Goal: Task Accomplishment & Management: Manage account settings

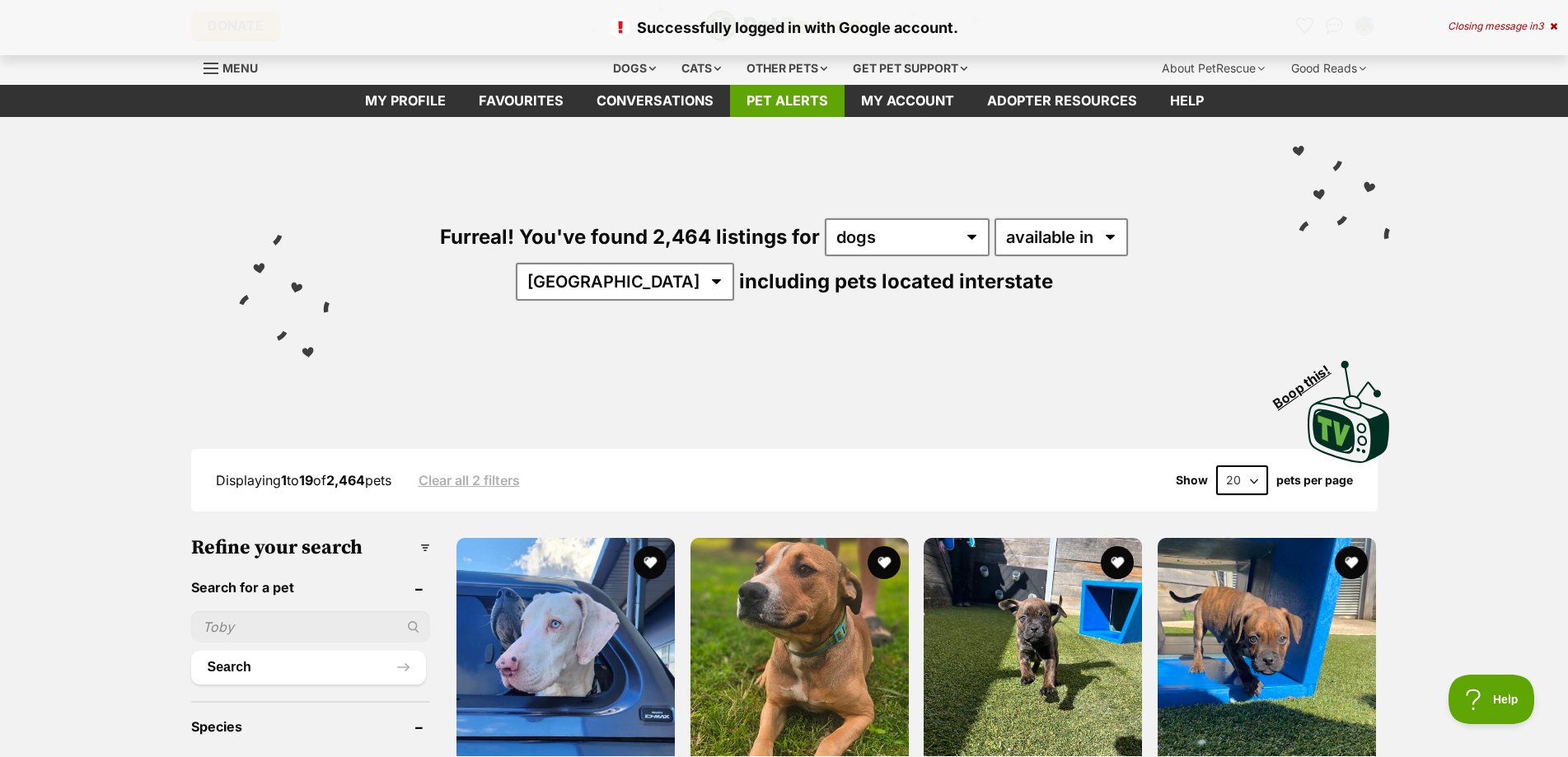
click at [788, 105] on link "Pet alerts" at bounding box center [787, 101] width 115 height 32
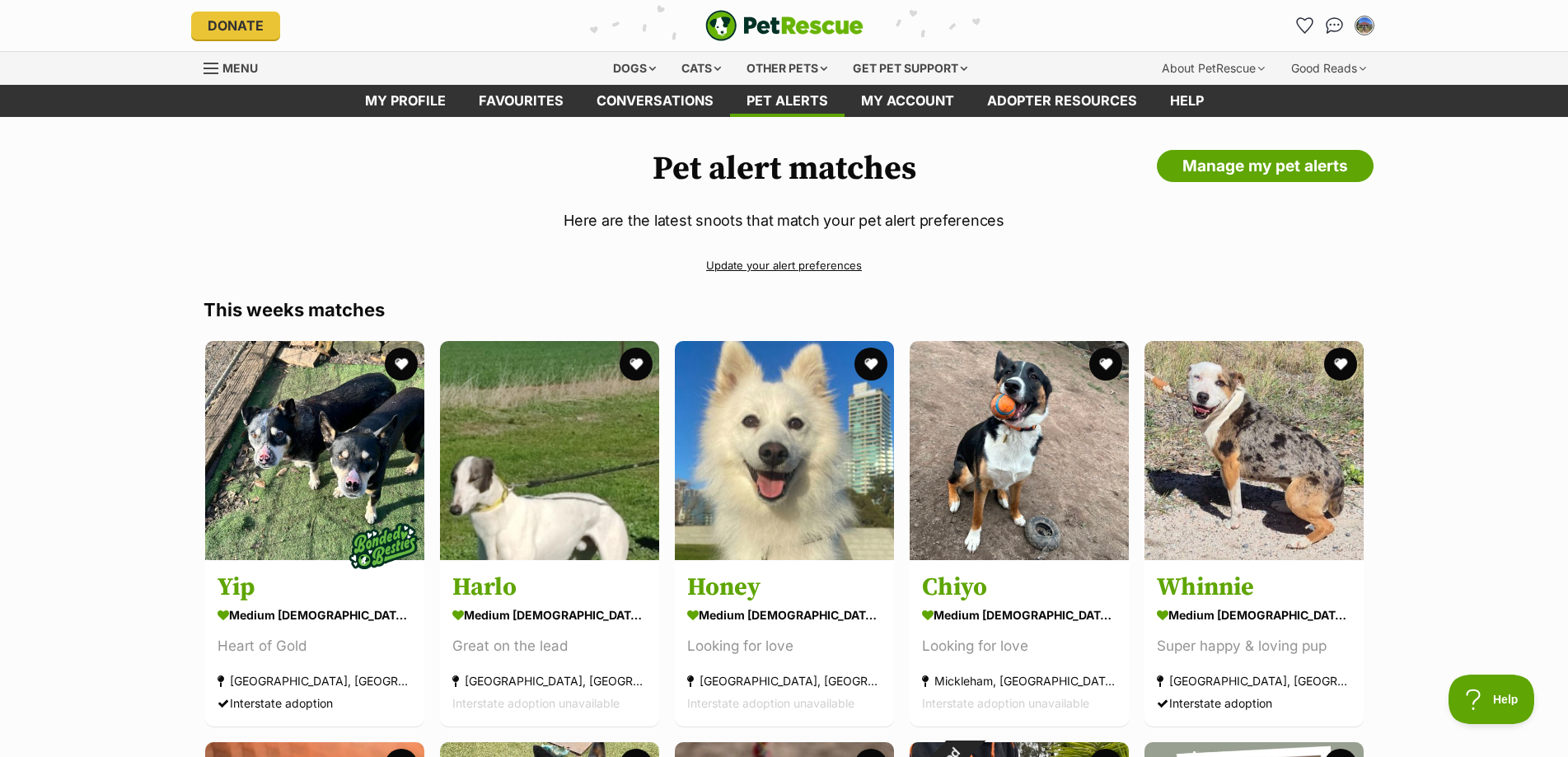
click at [827, 266] on link "Update your alert preferences" at bounding box center [784, 265] width 1162 height 29
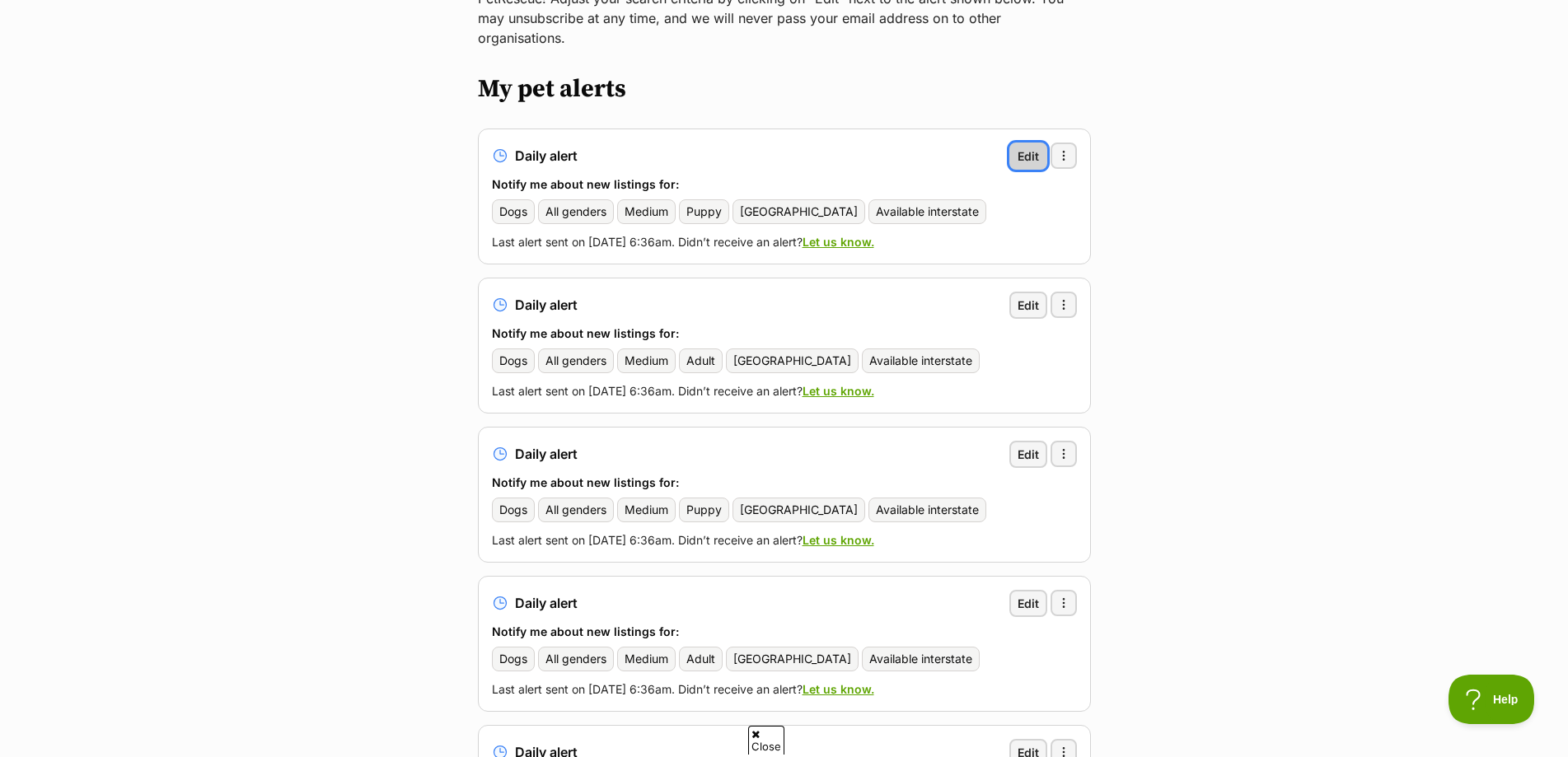
click at [1020, 147] on span "Edit" at bounding box center [1028, 156] width 21 height 18
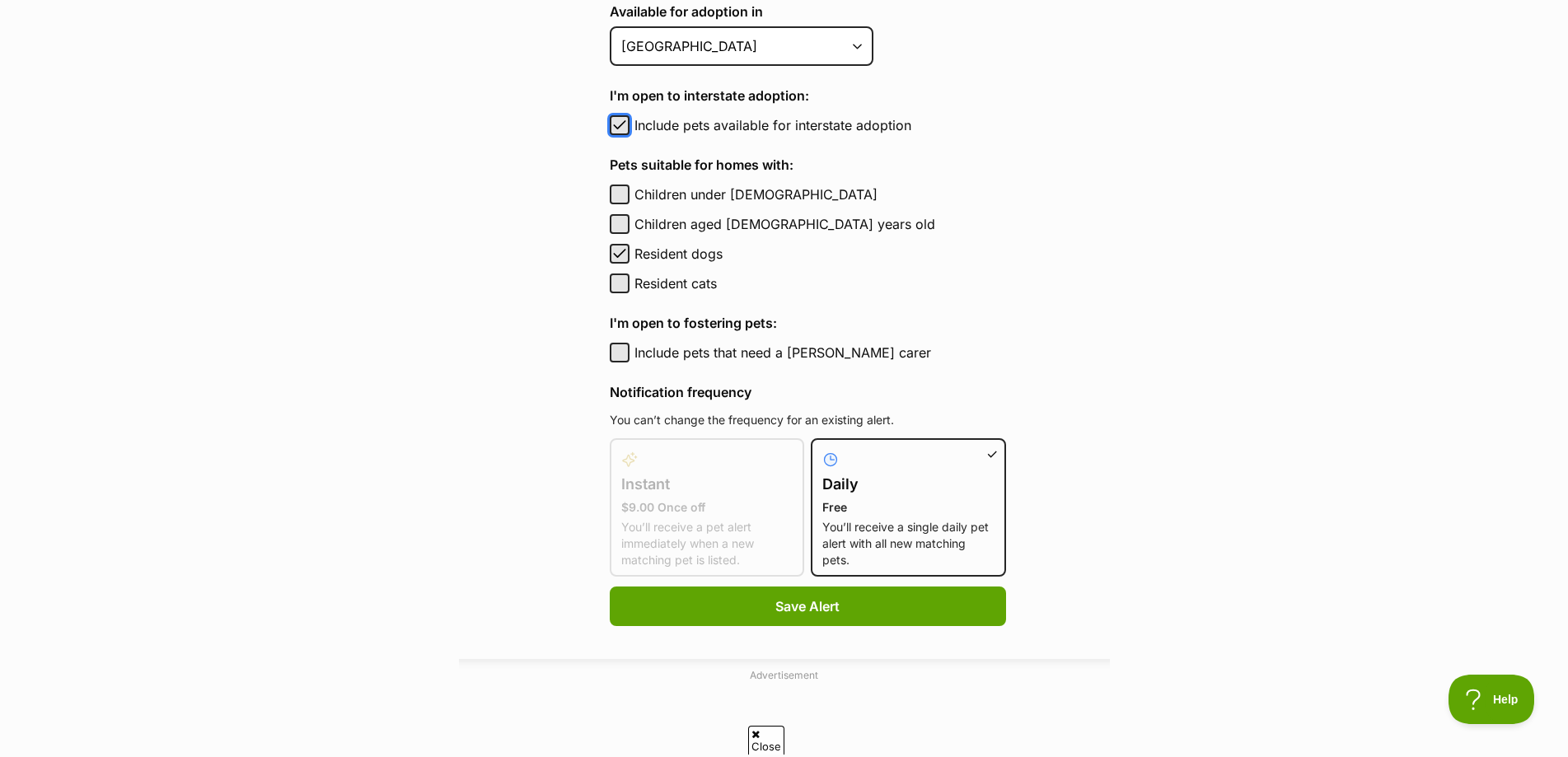
click at [626, 127] on span "button" at bounding box center [620, 125] width 17 height 20
checkbox input "false"
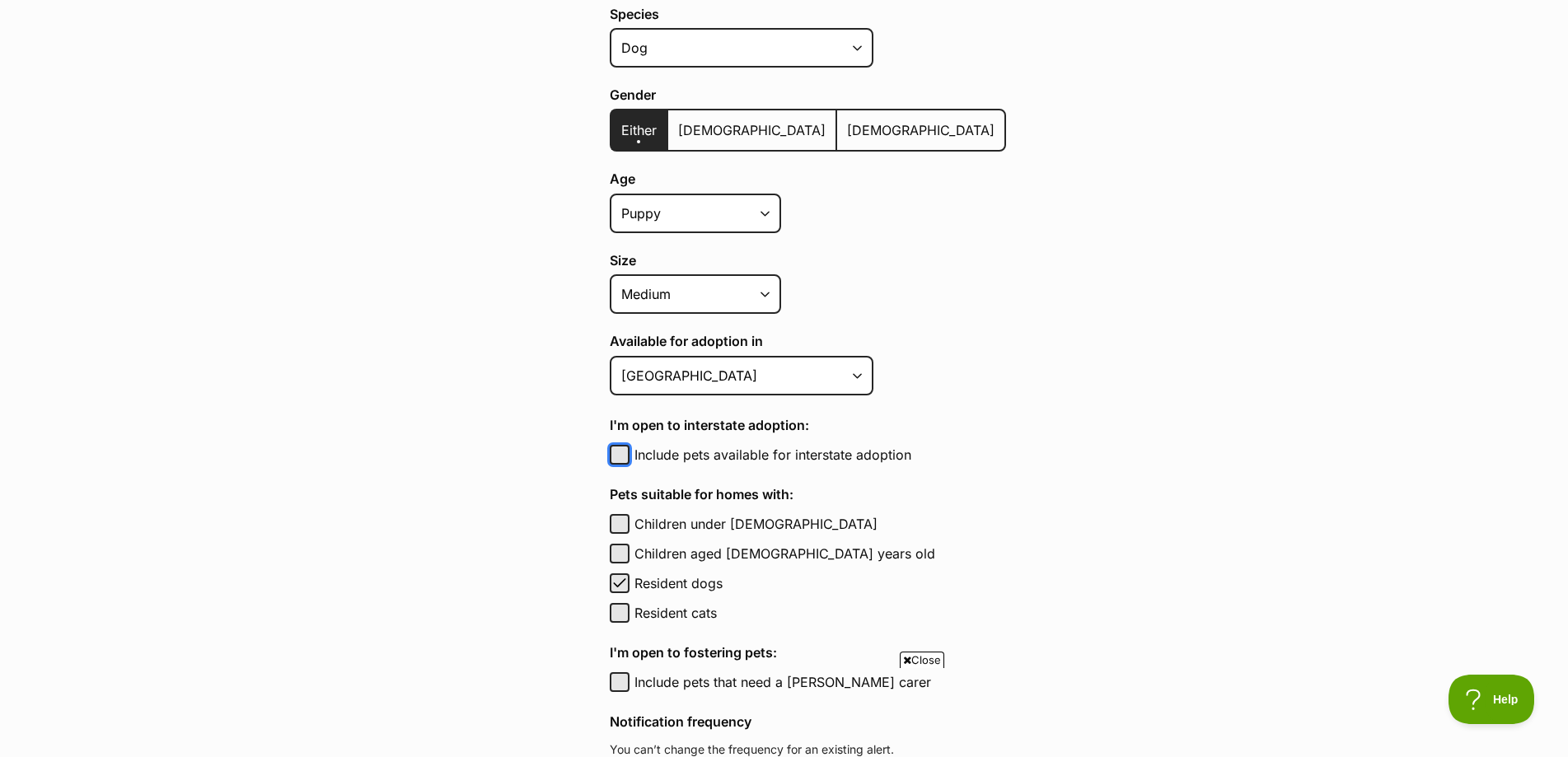
scroll to position [823, 0]
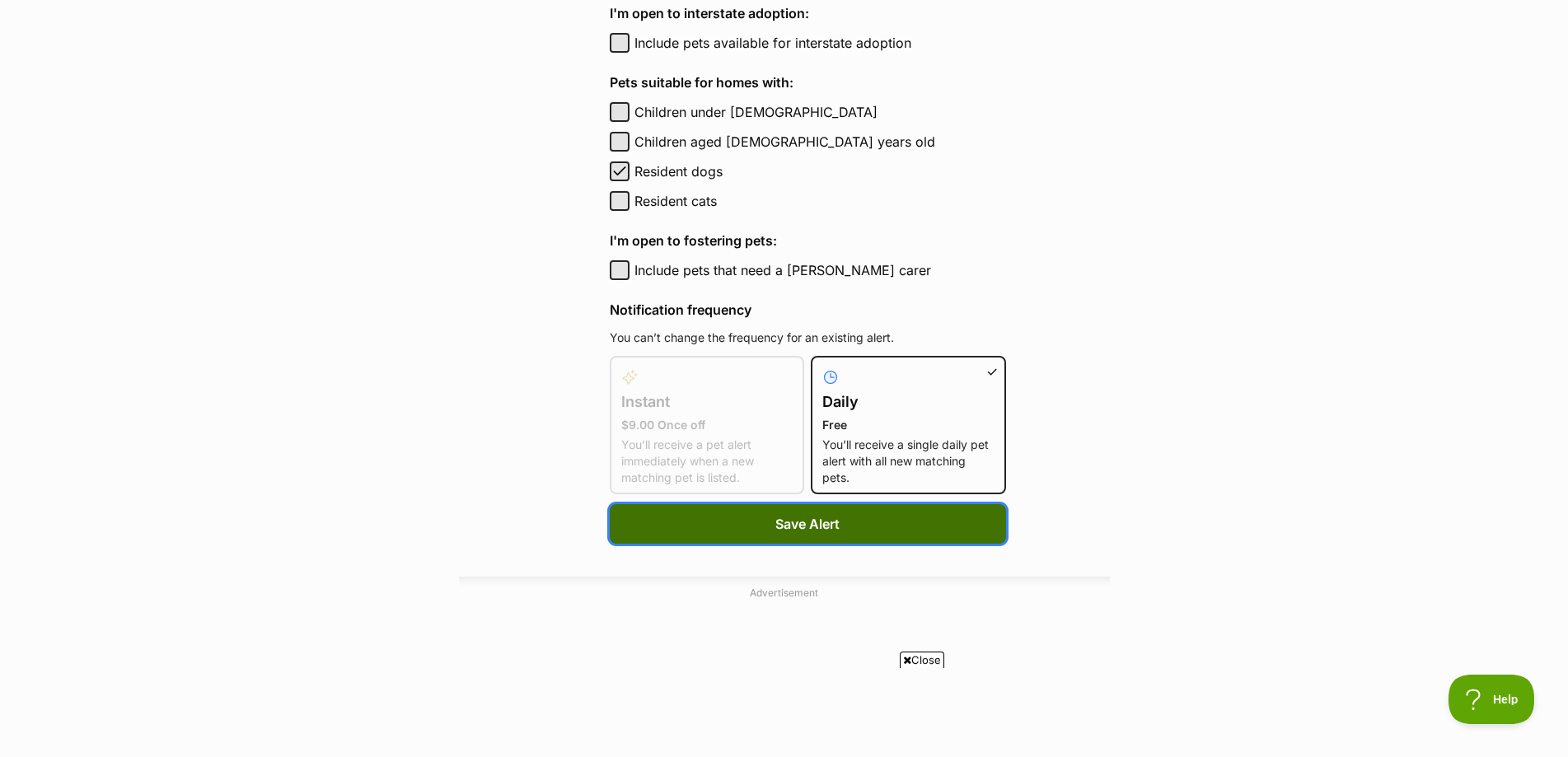
click at [808, 529] on span "Save Alert" at bounding box center [807, 524] width 64 height 20
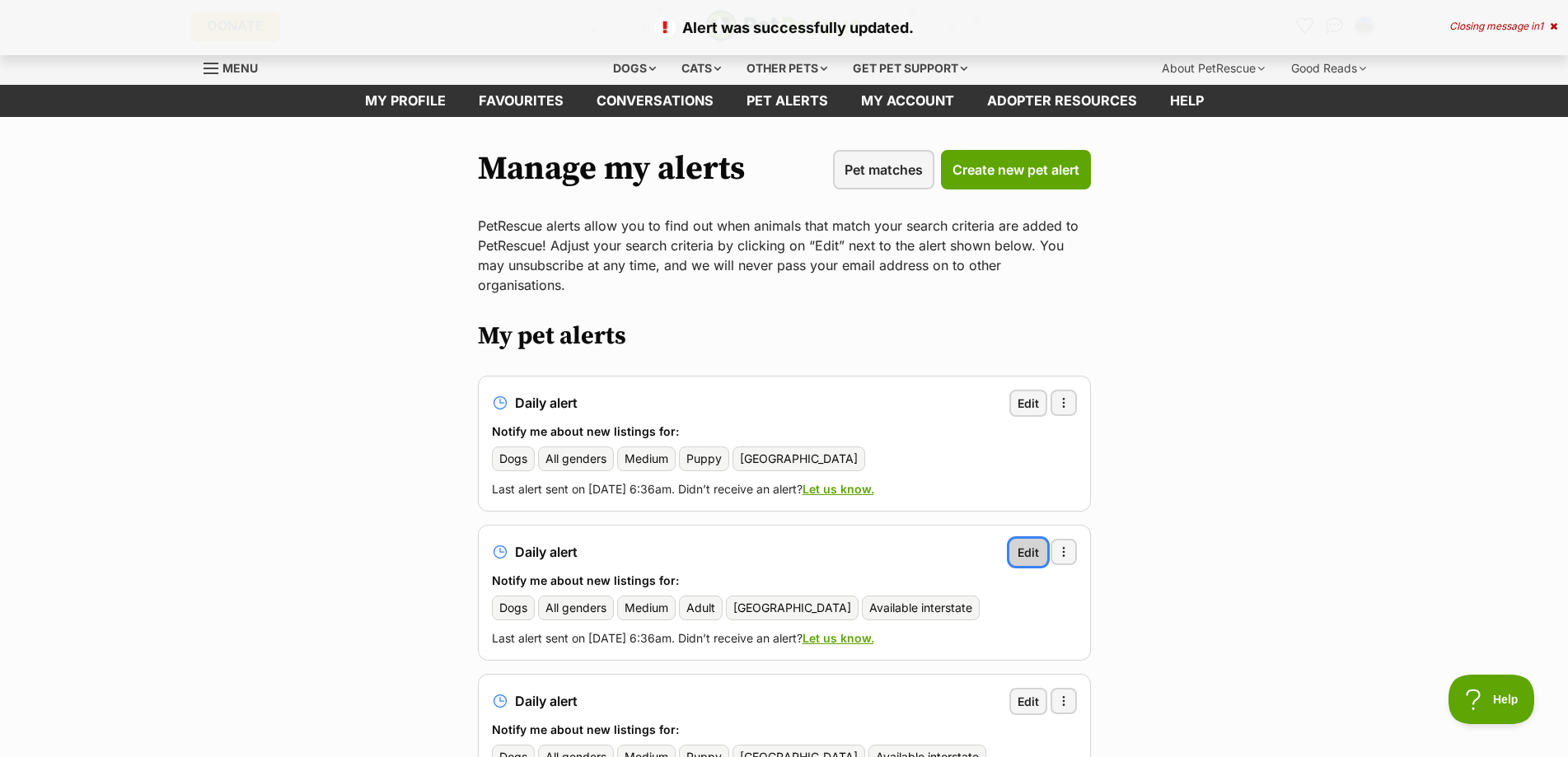
click at [1035, 543] on span "Edit" at bounding box center [1028, 552] width 21 height 18
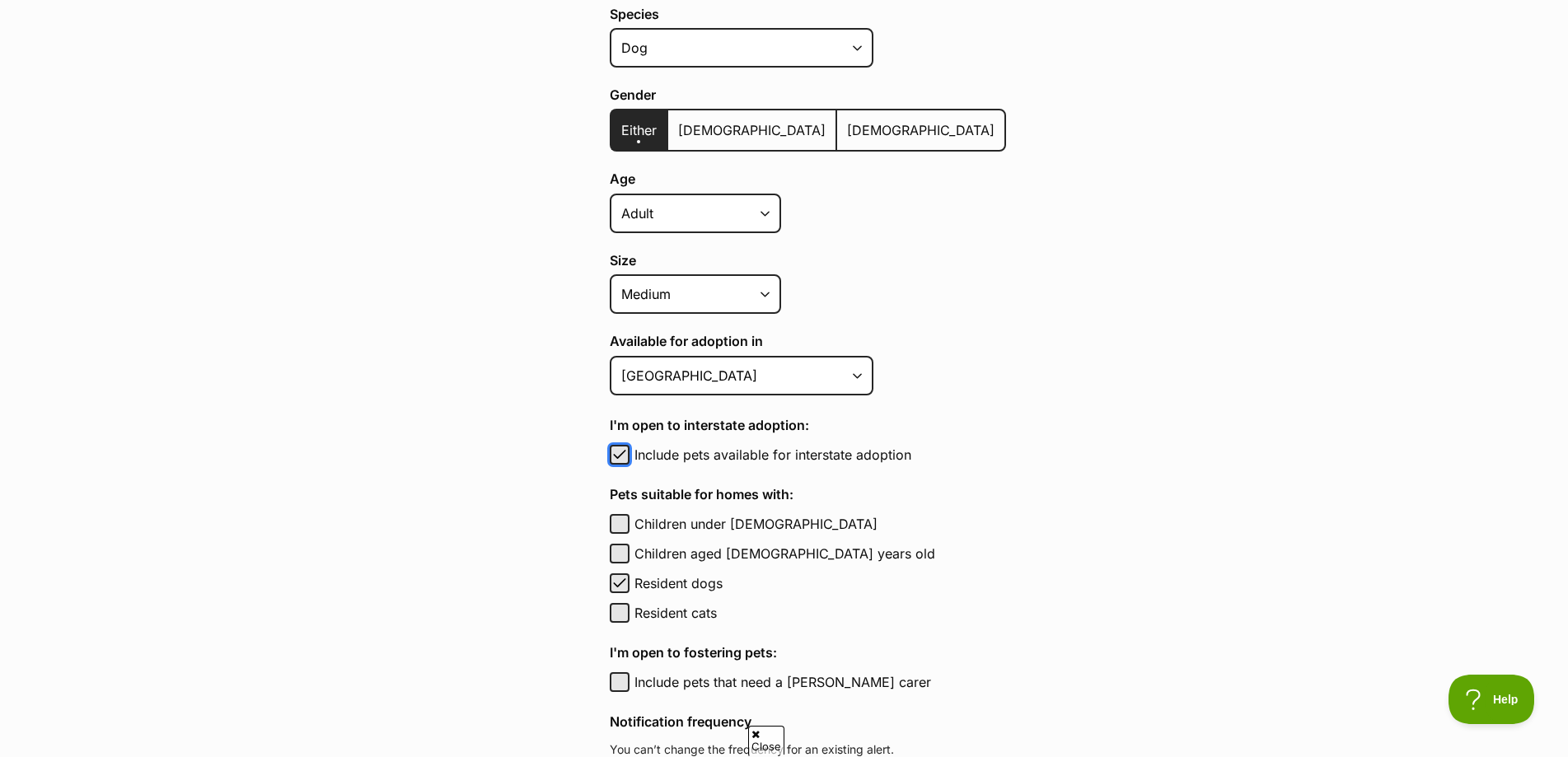
click at [626, 458] on span "button" at bounding box center [620, 455] width 17 height 20
checkbox input "false"
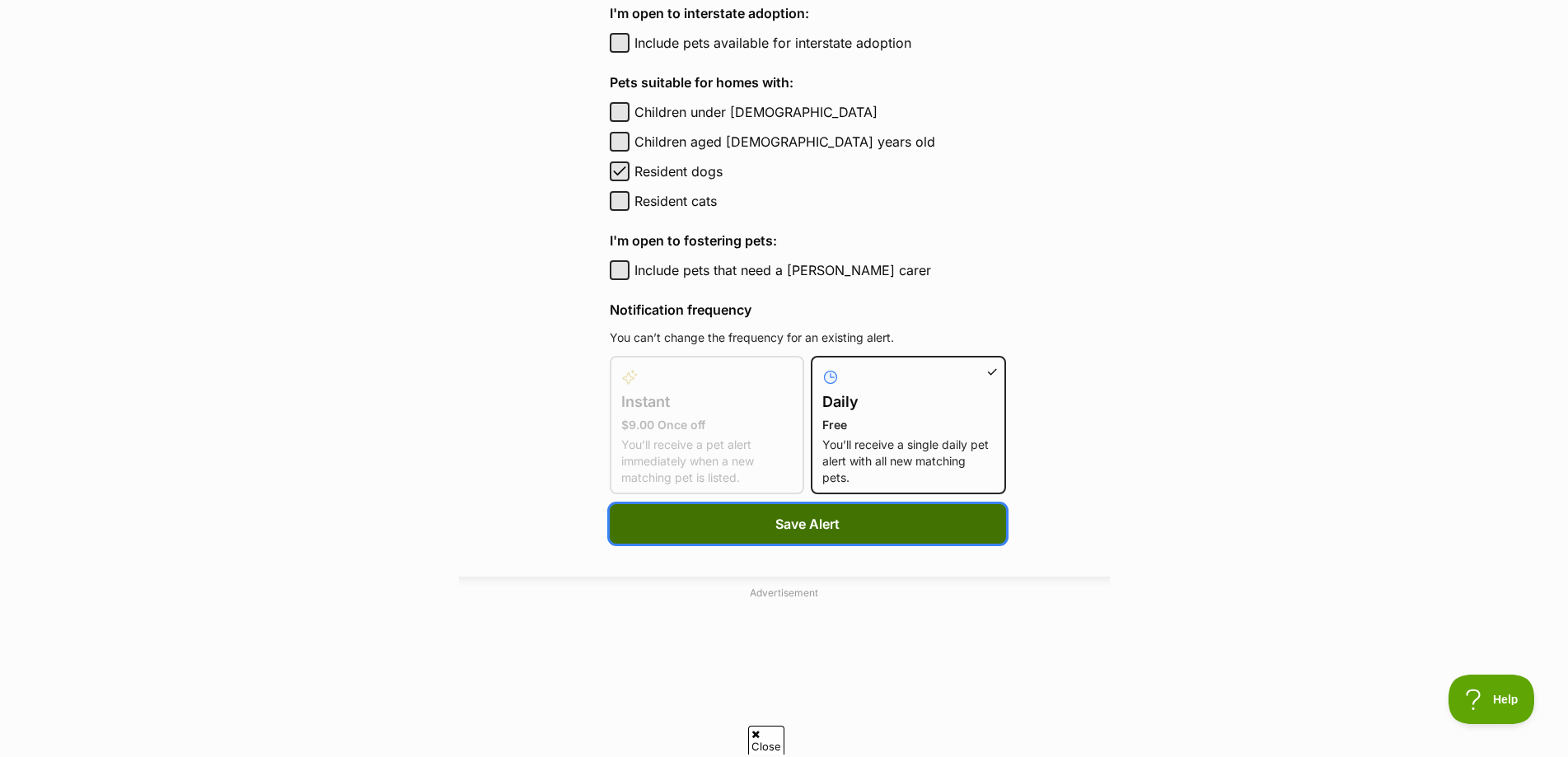
click at [803, 526] on span "Save Alert" at bounding box center [807, 524] width 64 height 20
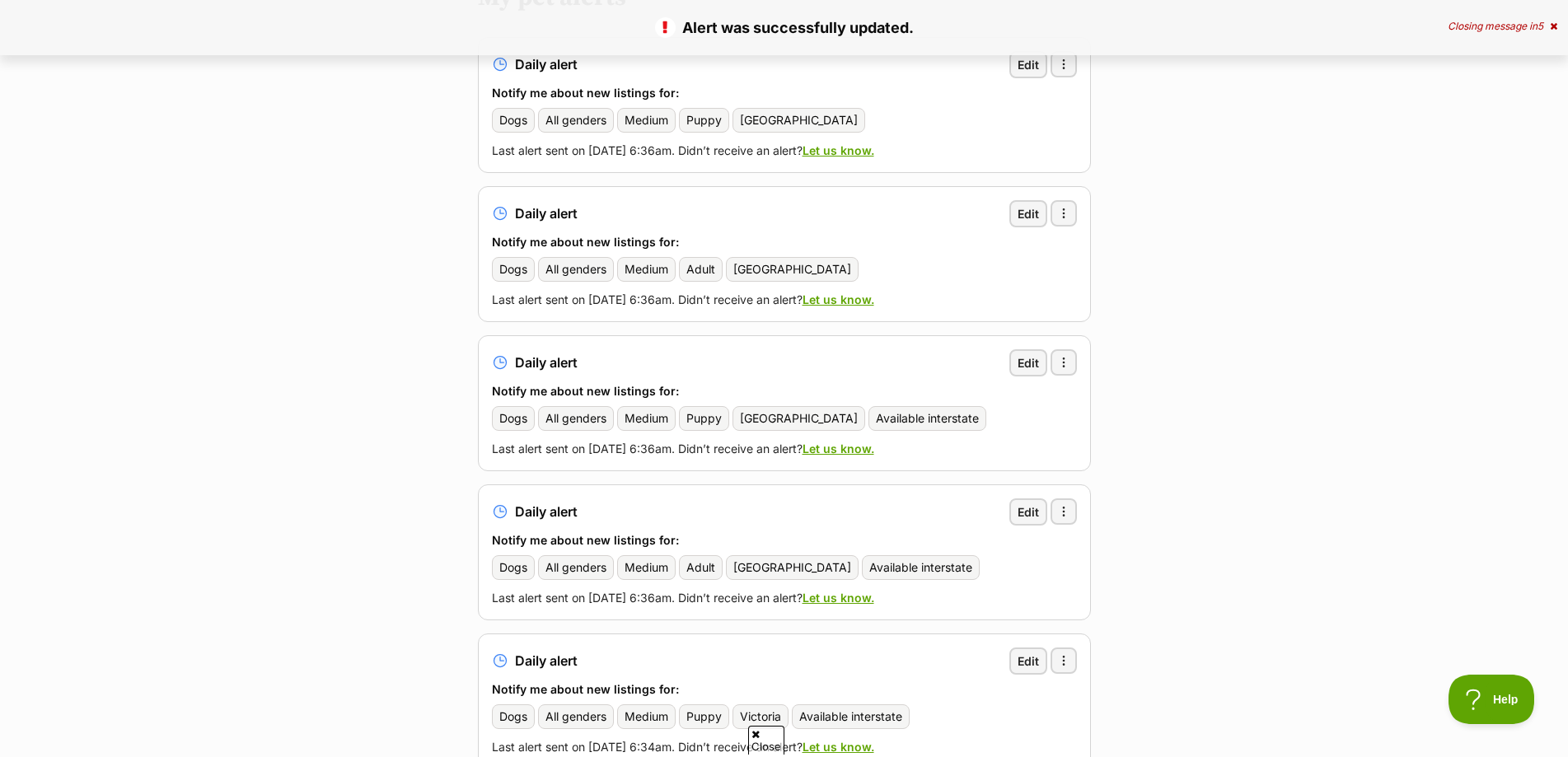
scroll to position [412, 0]
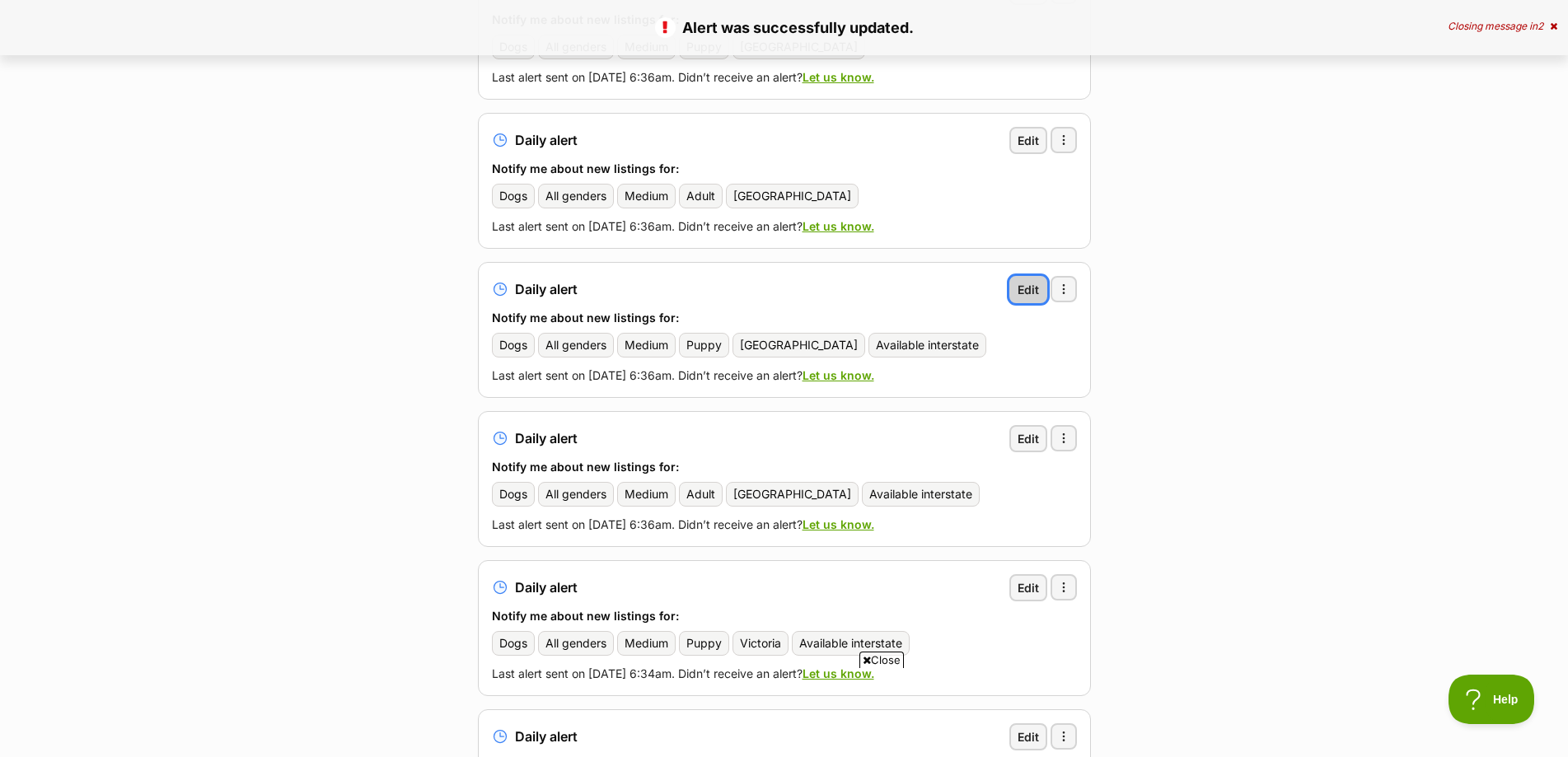
click at [1033, 281] on span "Edit" at bounding box center [1028, 289] width 21 height 18
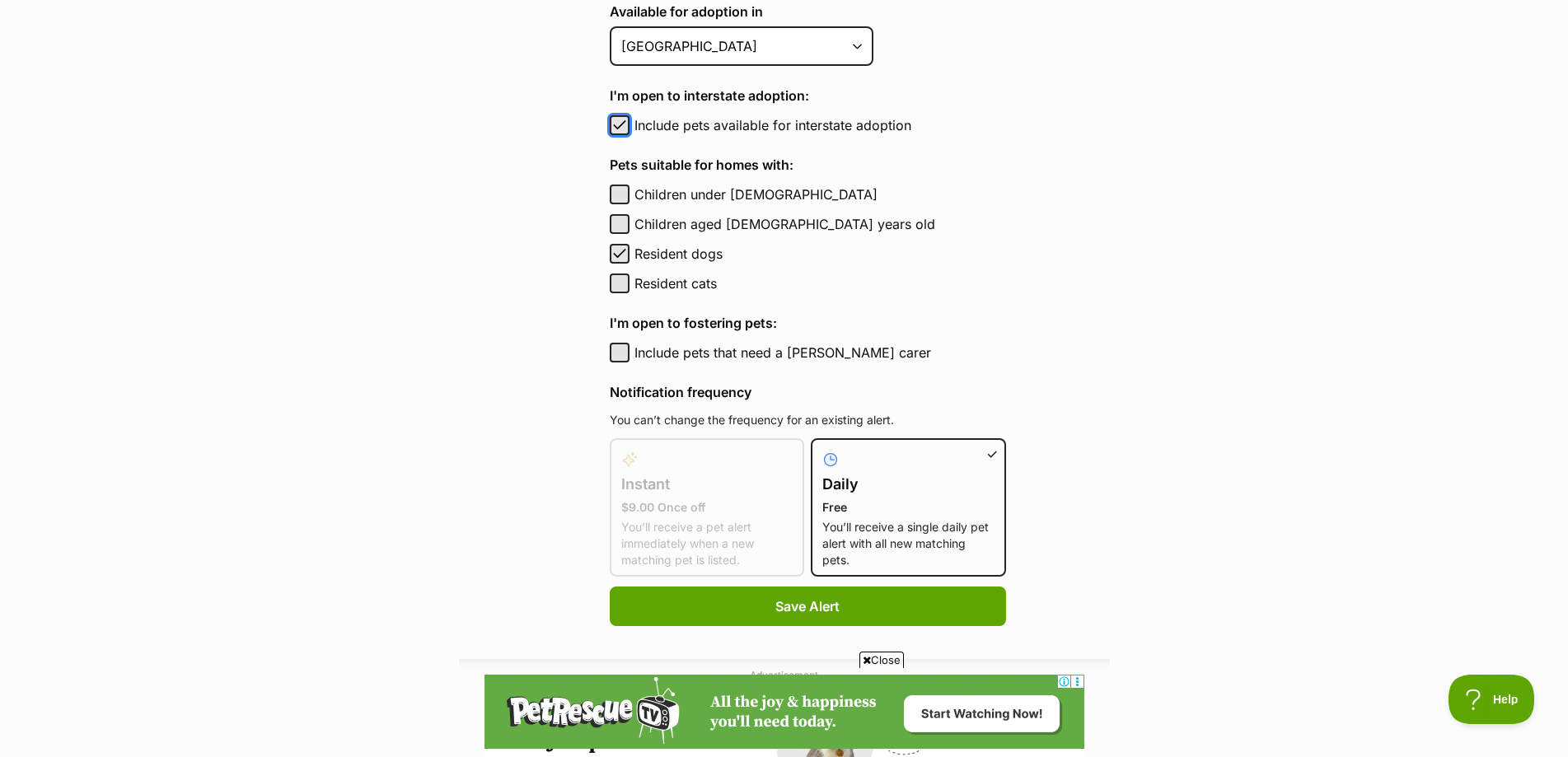
click at [614, 119] on span "button" at bounding box center [620, 125] width 17 height 20
checkbox input "false"
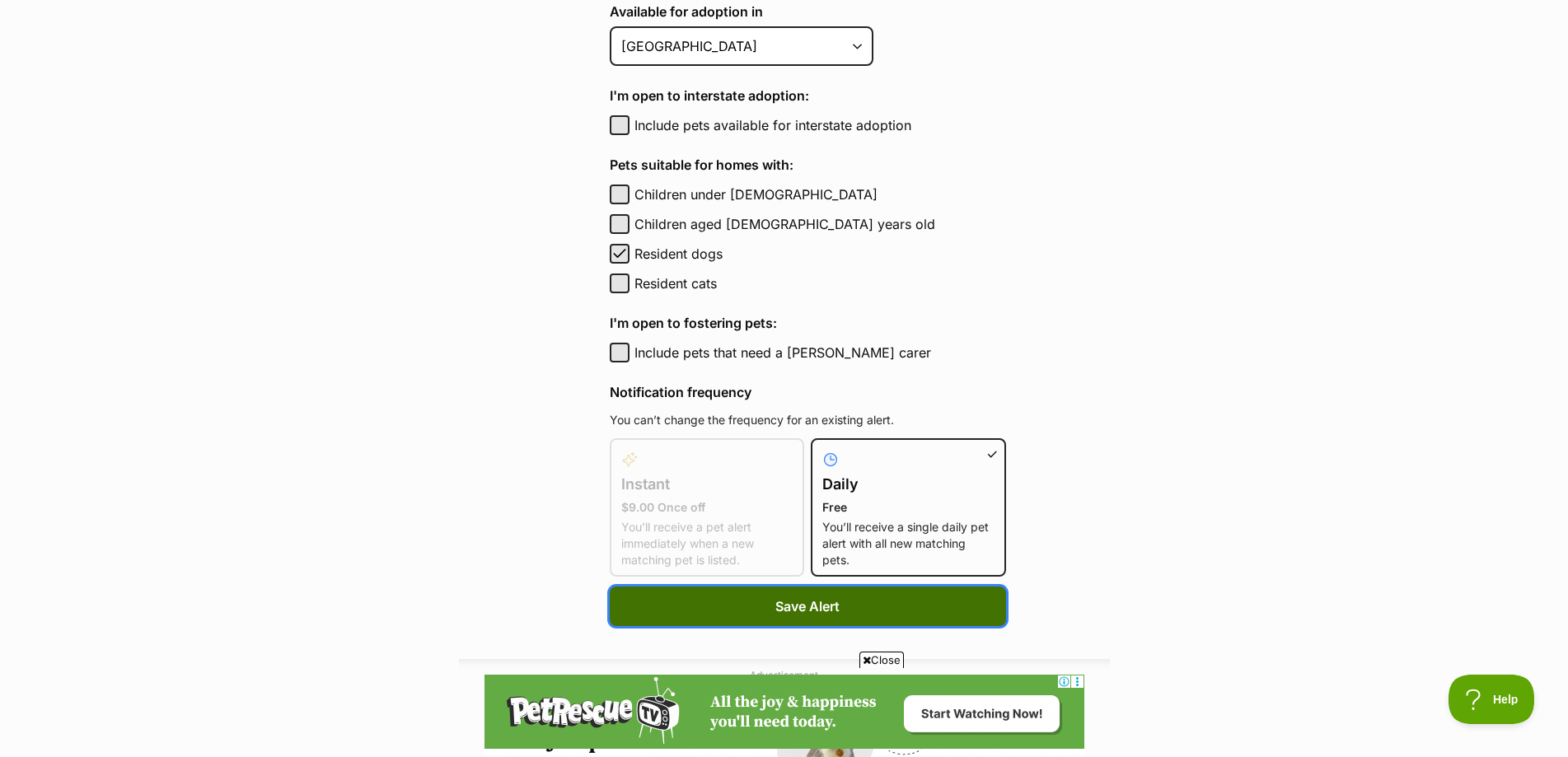
click at [842, 620] on button "Save Alert" at bounding box center [808, 606] width 396 height 39
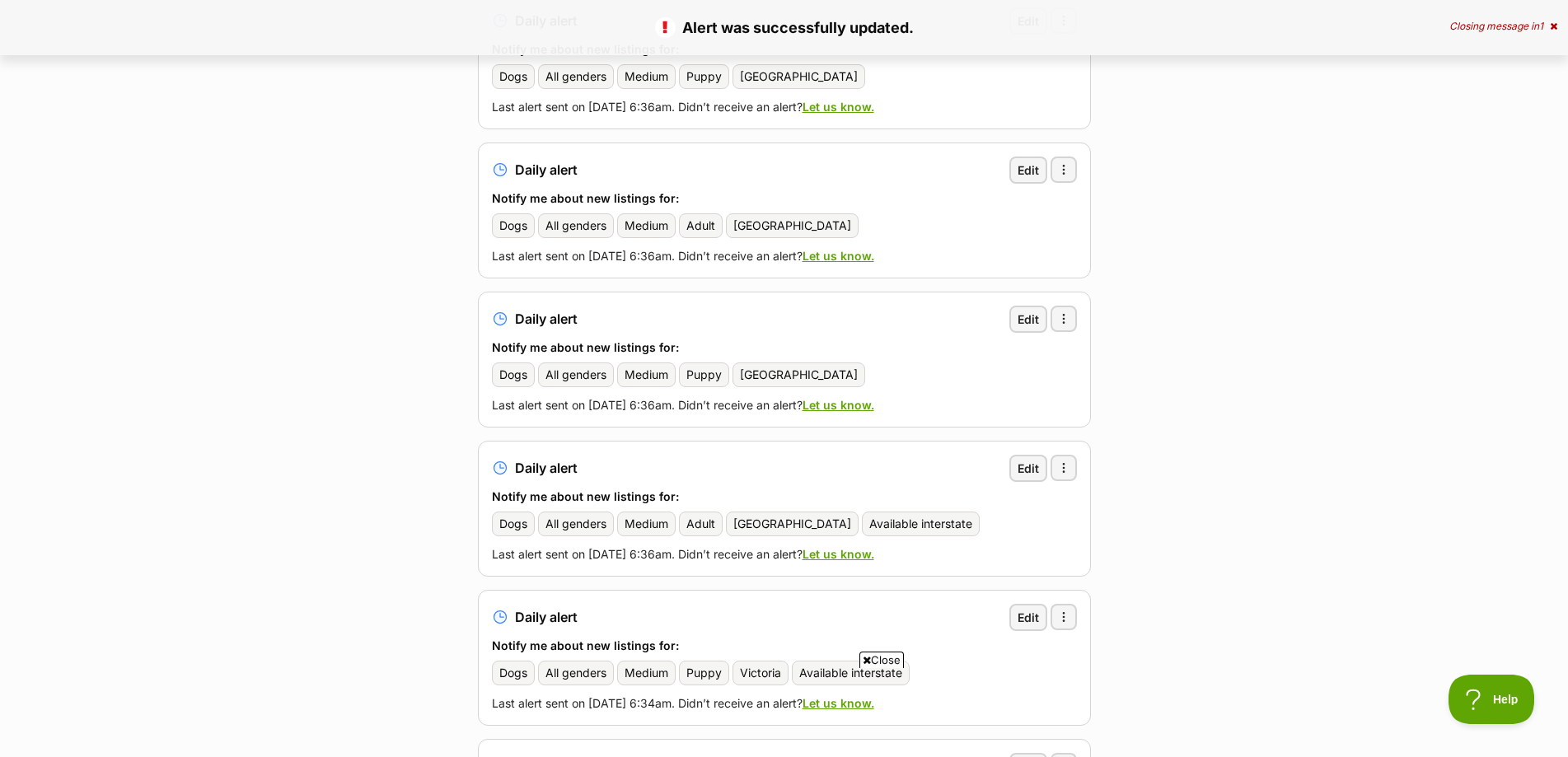
scroll to position [412, 0]
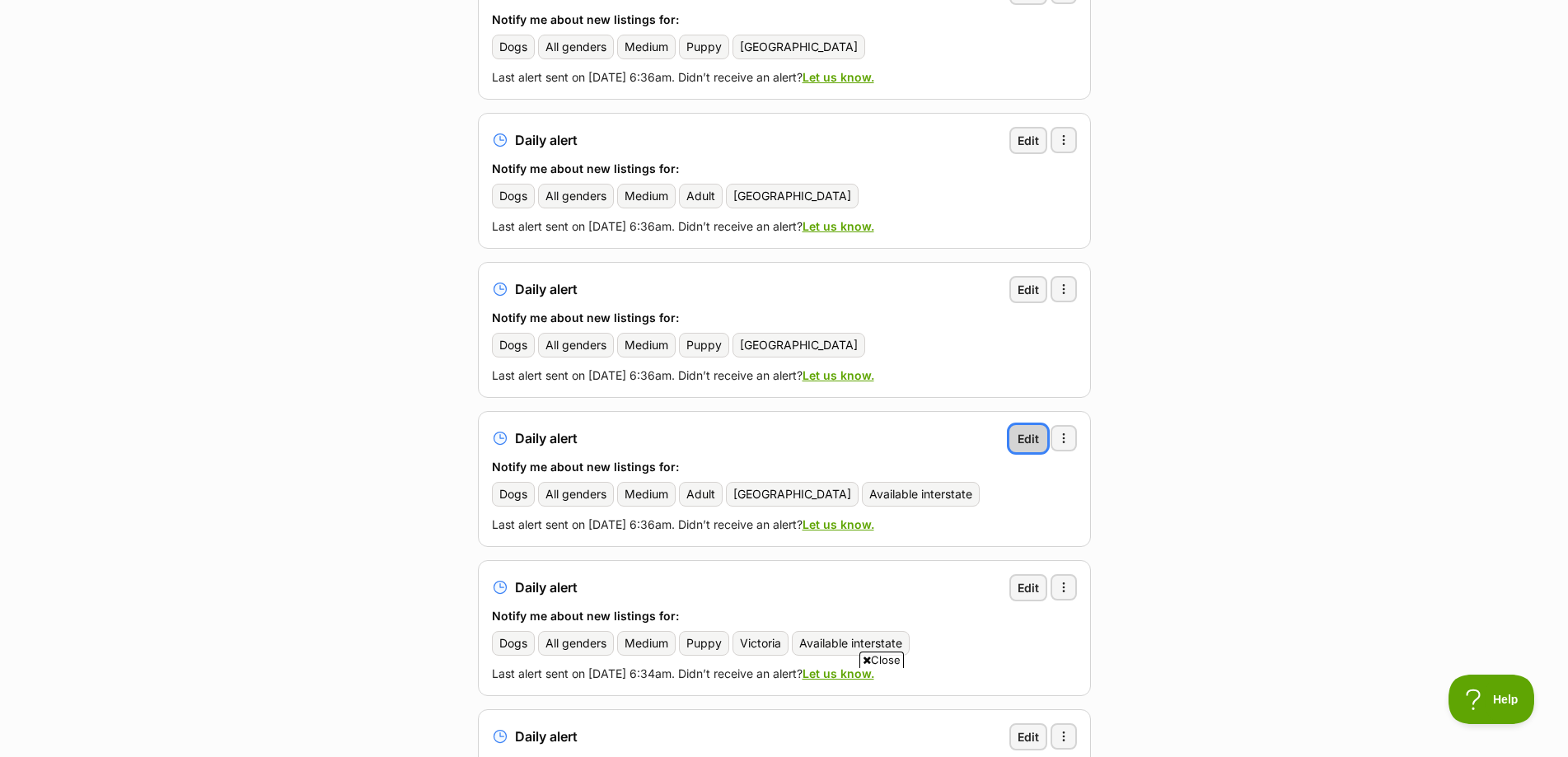
click at [1038, 428] on link "Edit" at bounding box center [1028, 438] width 38 height 27
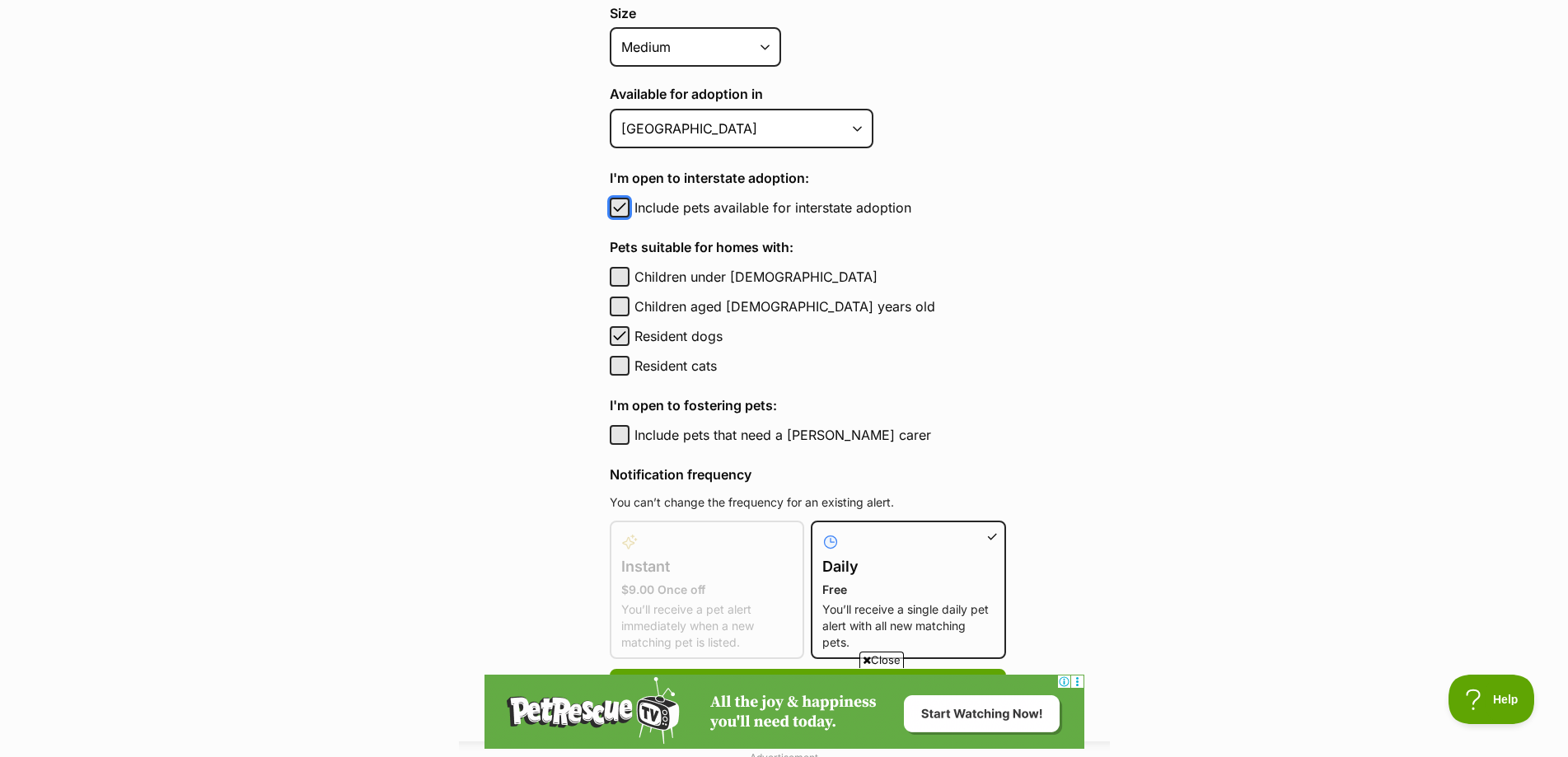
click at [613, 203] on span "button" at bounding box center [620, 207] width 17 height 20
checkbox input "false"
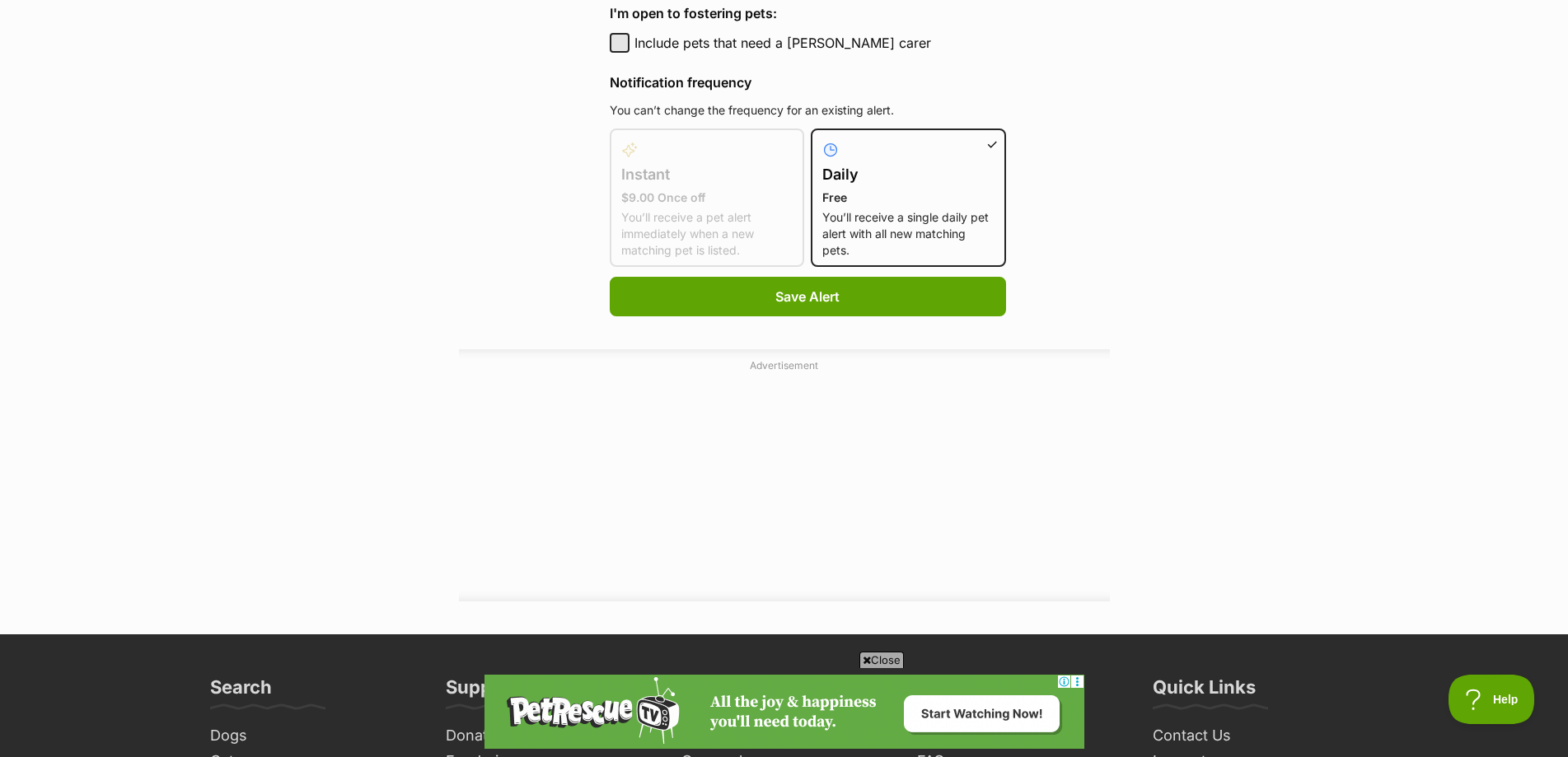
scroll to position [1071, 0]
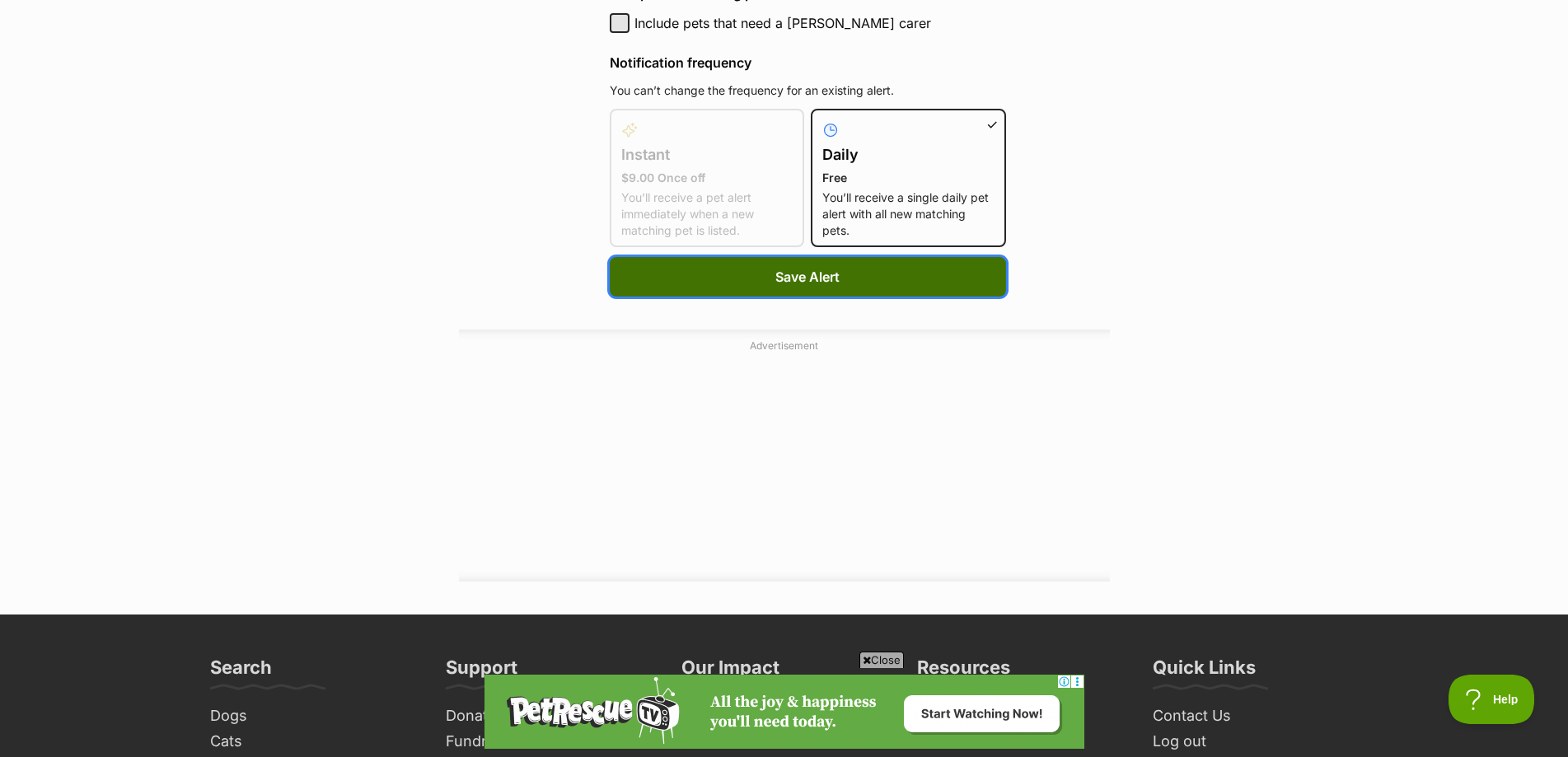
click at [782, 269] on span "Save Alert" at bounding box center [807, 276] width 64 height 20
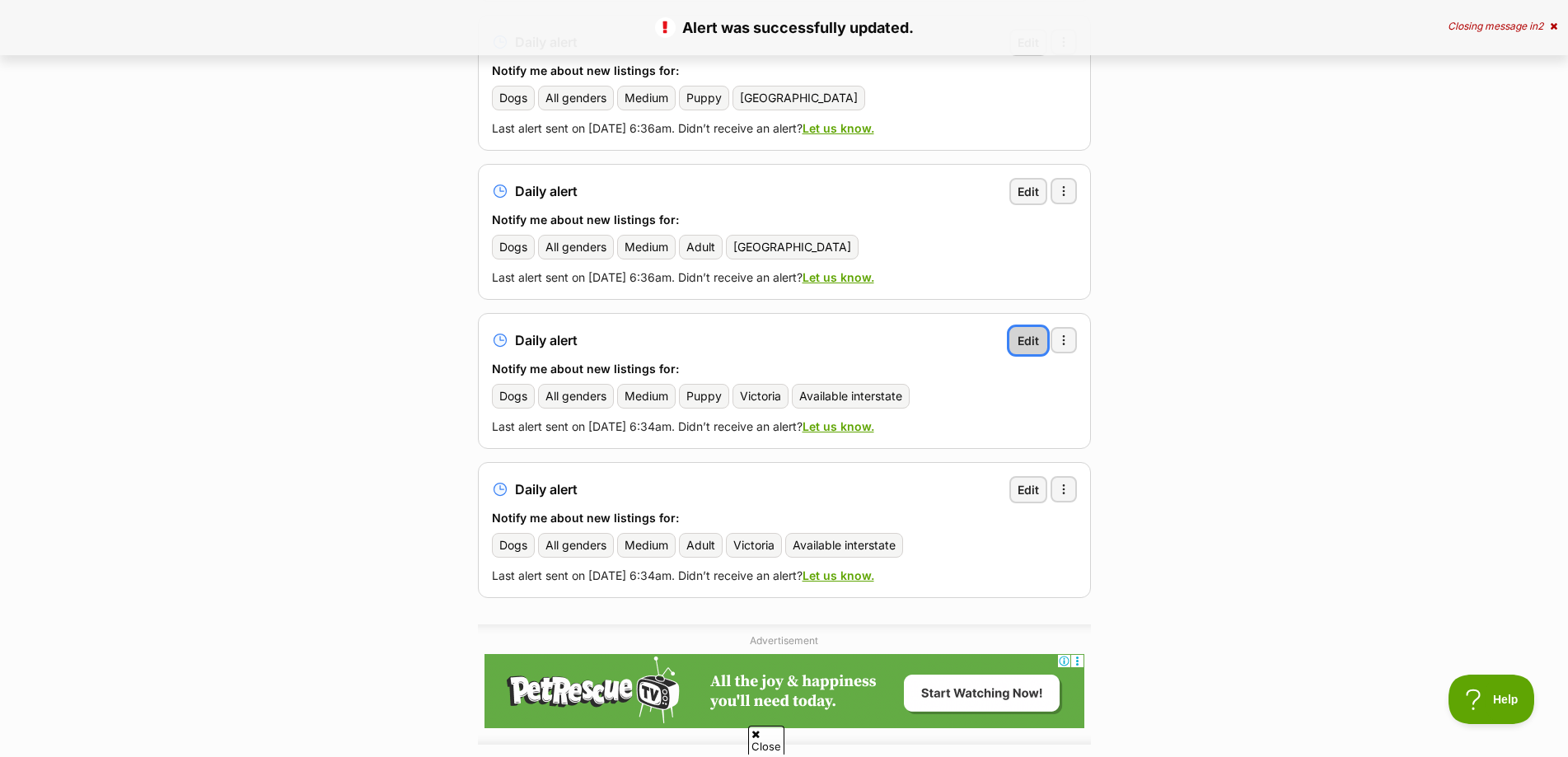
click at [1031, 332] on span "Edit" at bounding box center [1028, 341] width 21 height 18
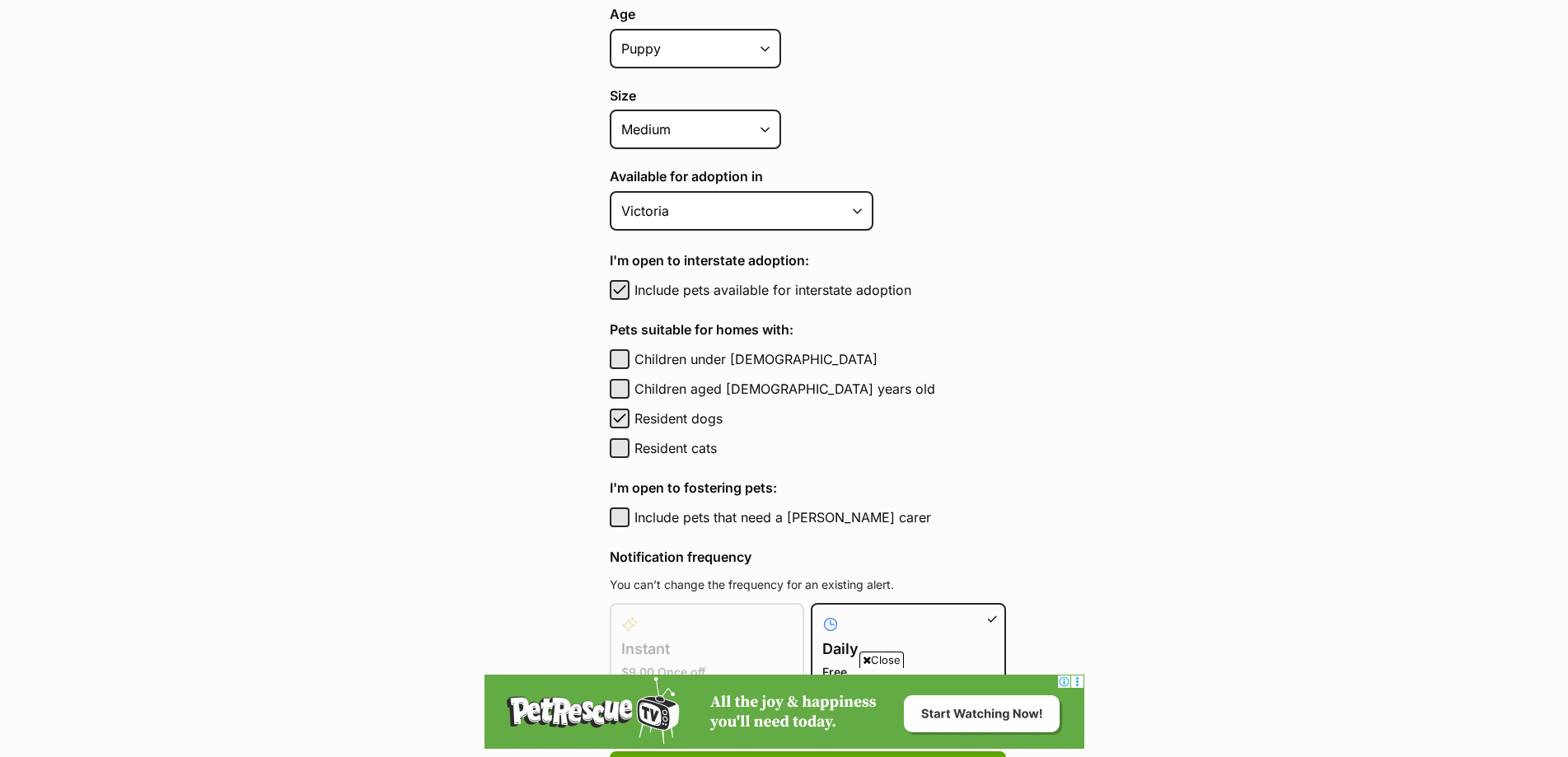
scroll to position [659, 0]
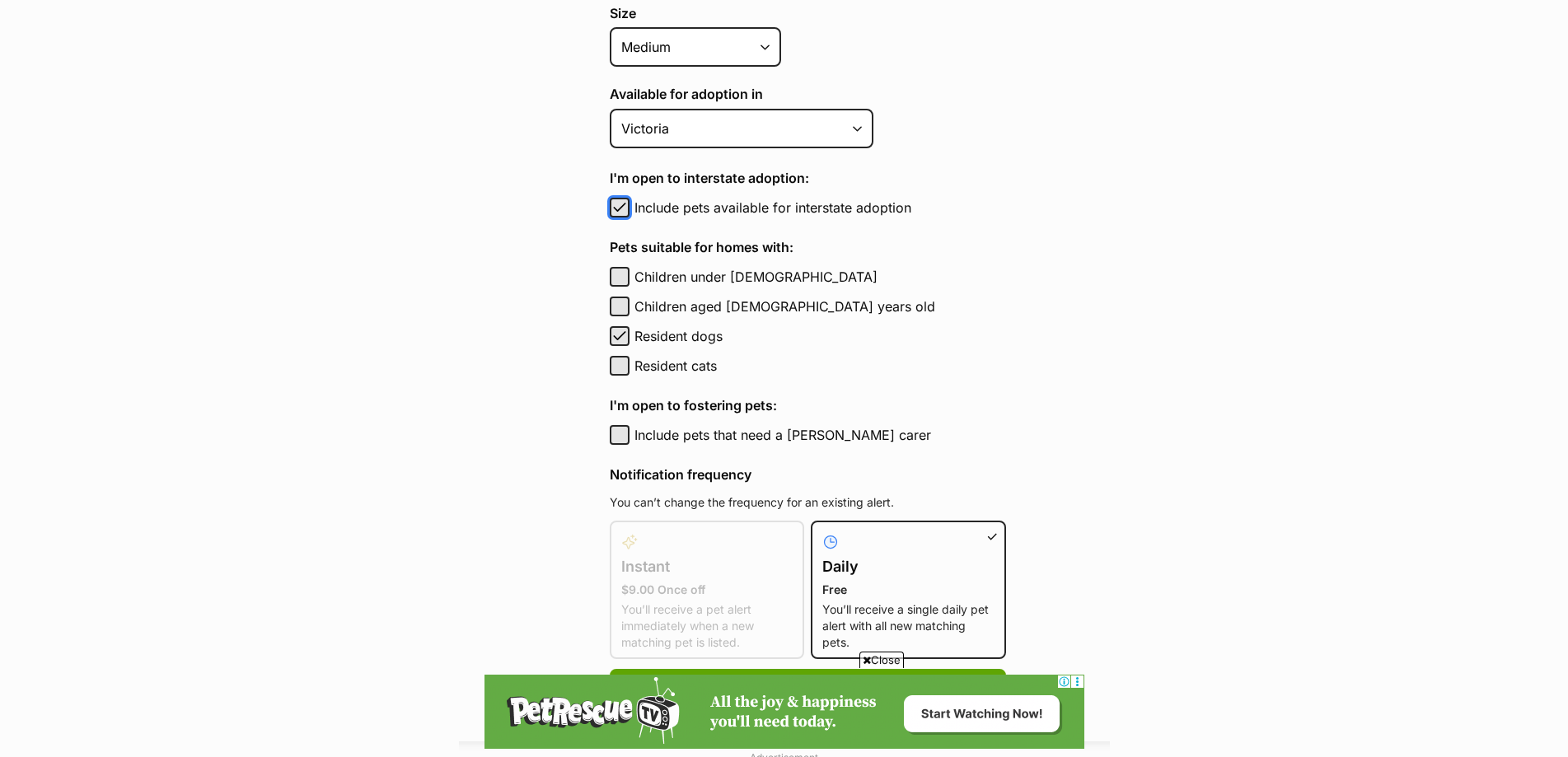
click at [615, 211] on span "button" at bounding box center [620, 207] width 17 height 20
checkbox input "false"
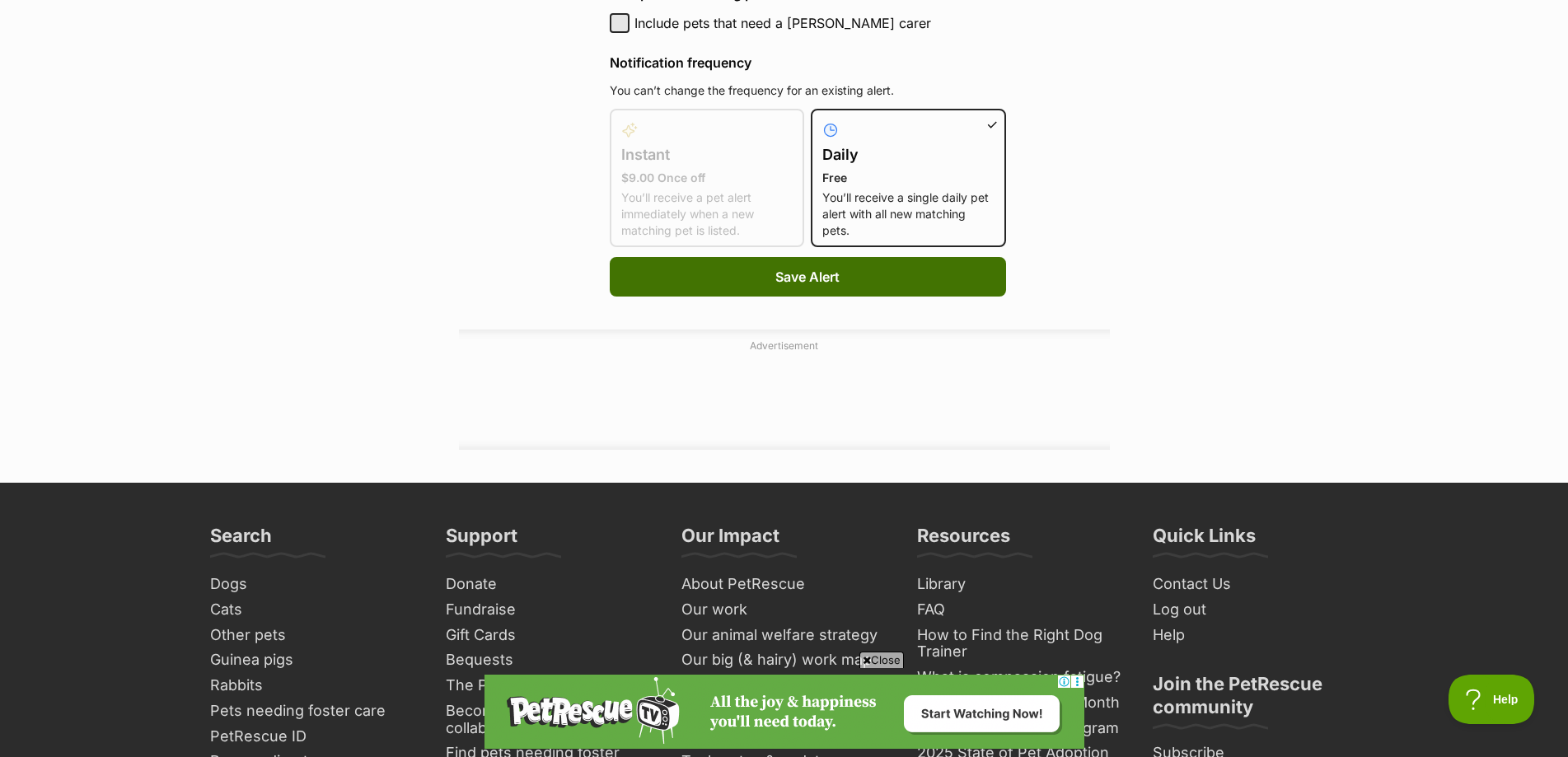
scroll to position [0, 0]
click at [837, 267] on button "Save Alert" at bounding box center [808, 276] width 396 height 39
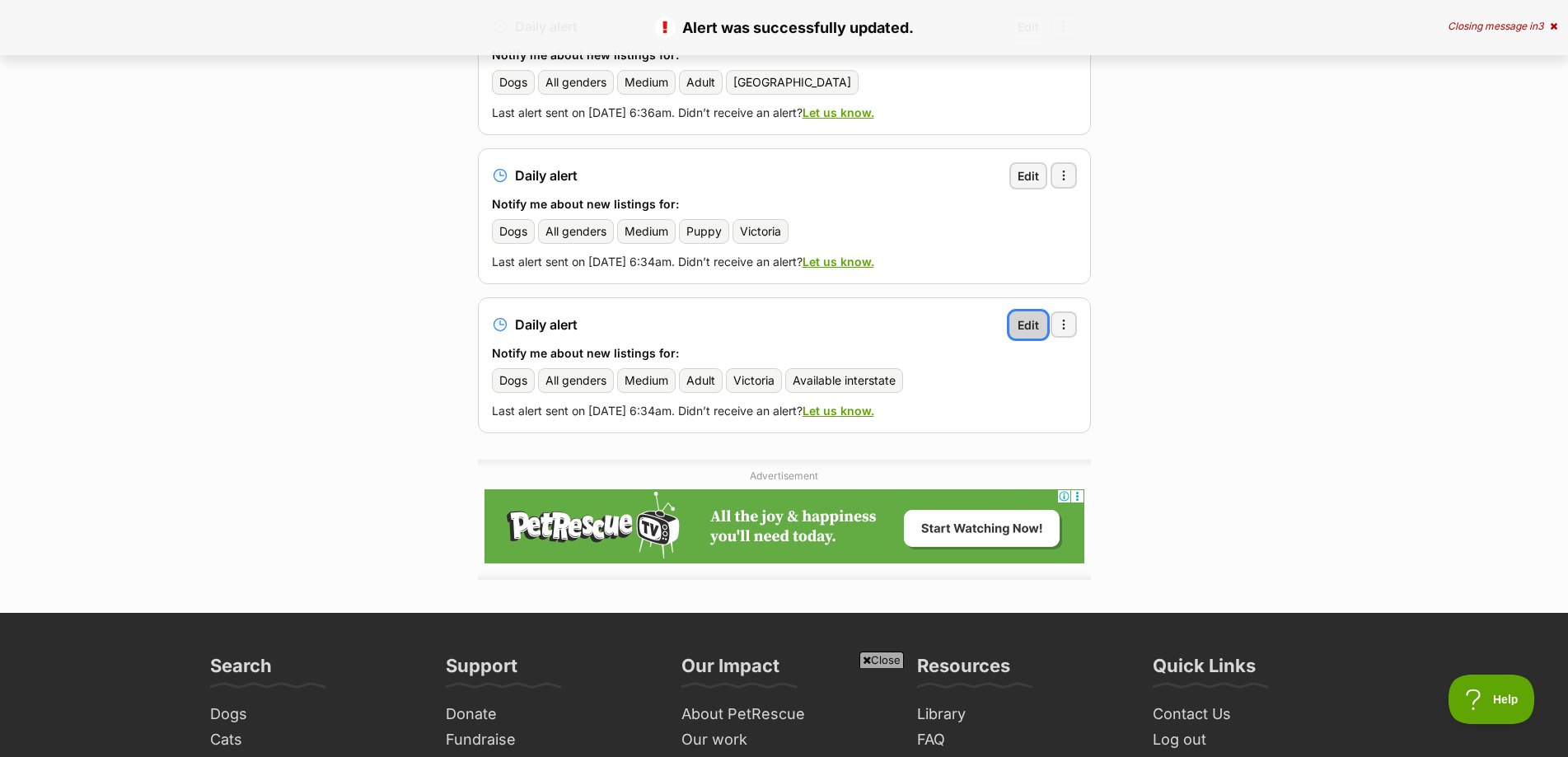
click at [1035, 316] on span "Edit" at bounding box center [1028, 325] width 21 height 18
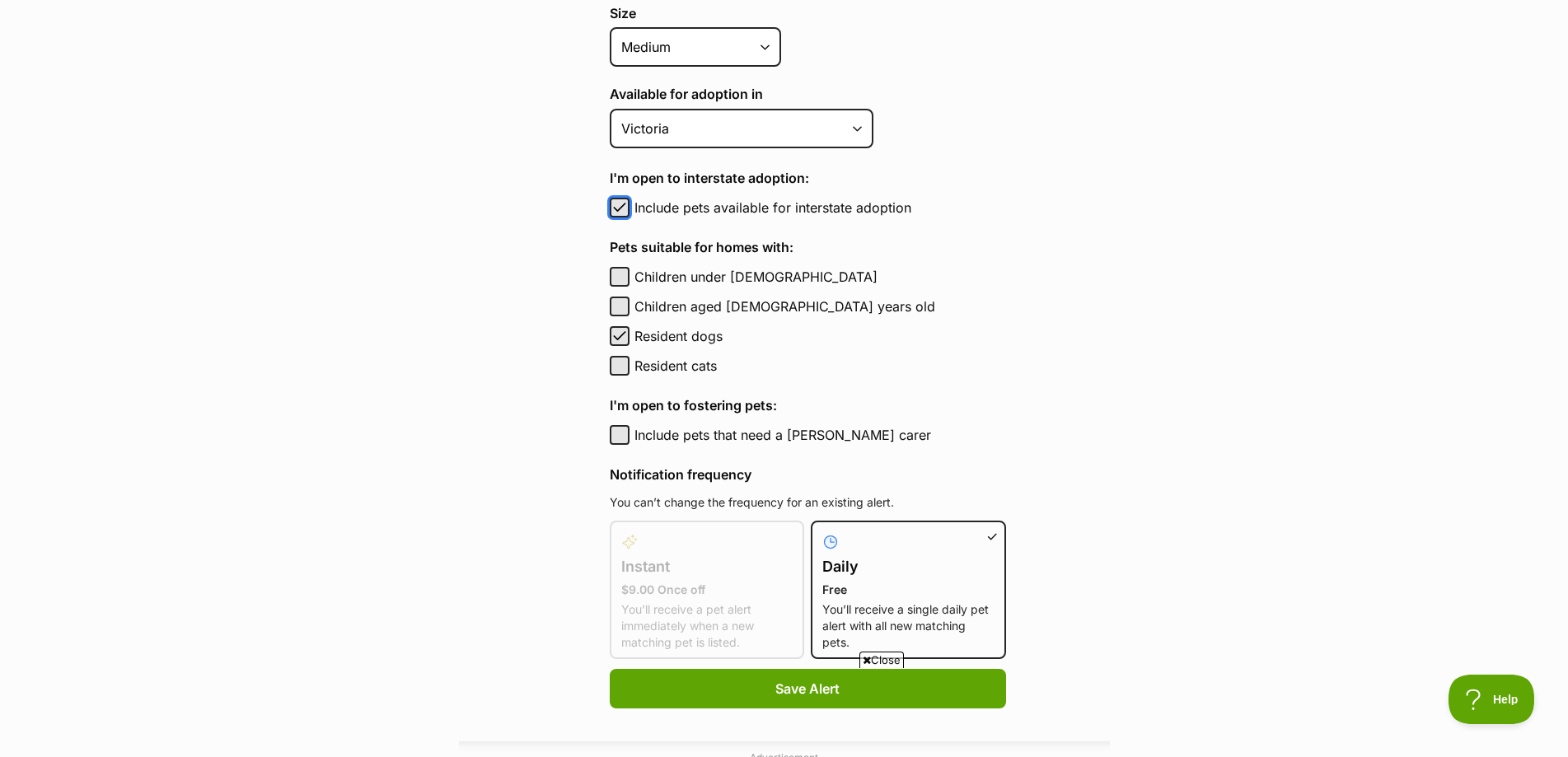
click at [624, 203] on span "button" at bounding box center [620, 207] width 17 height 20
checkbox input "false"
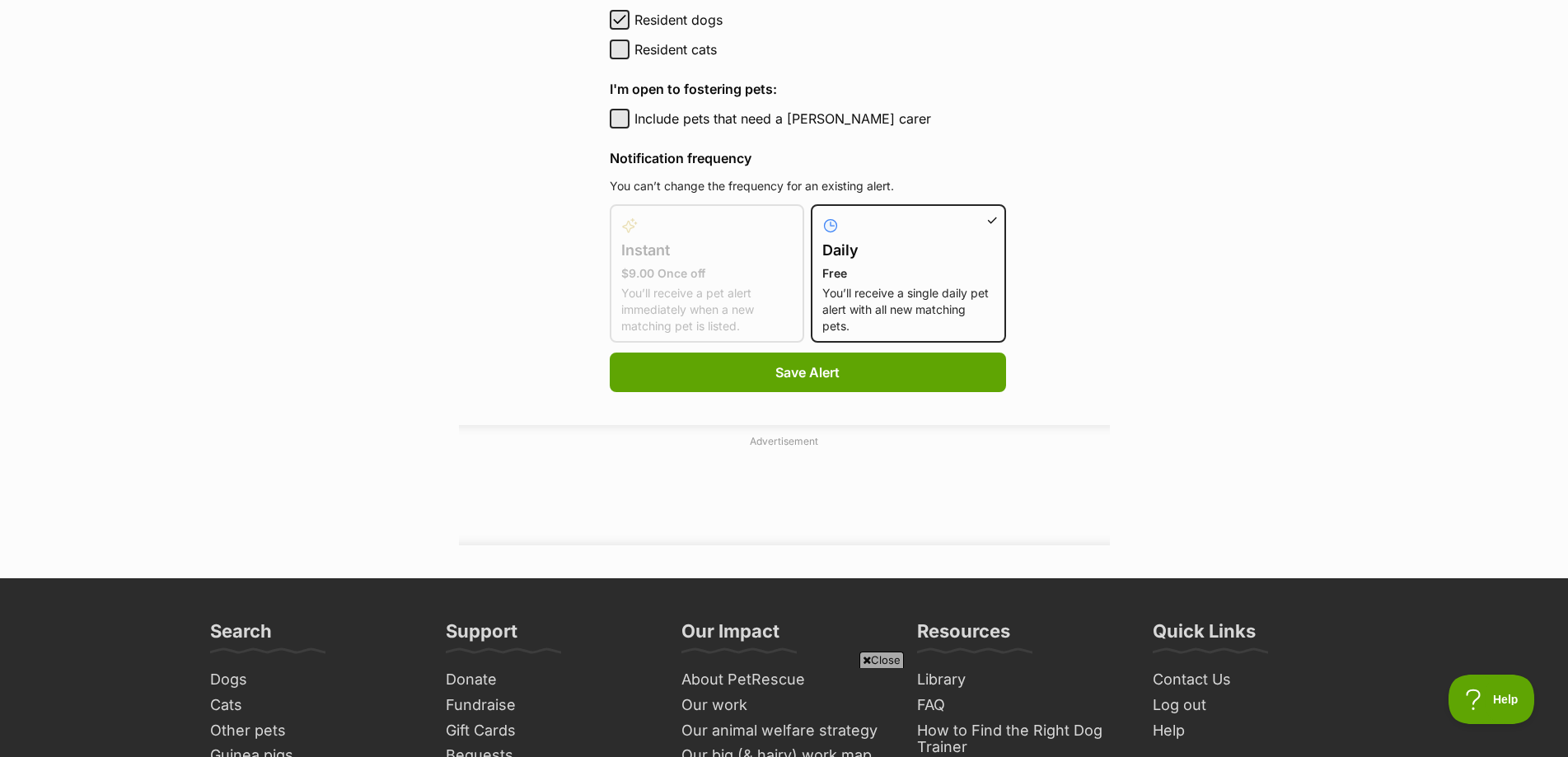
scroll to position [988, 0]
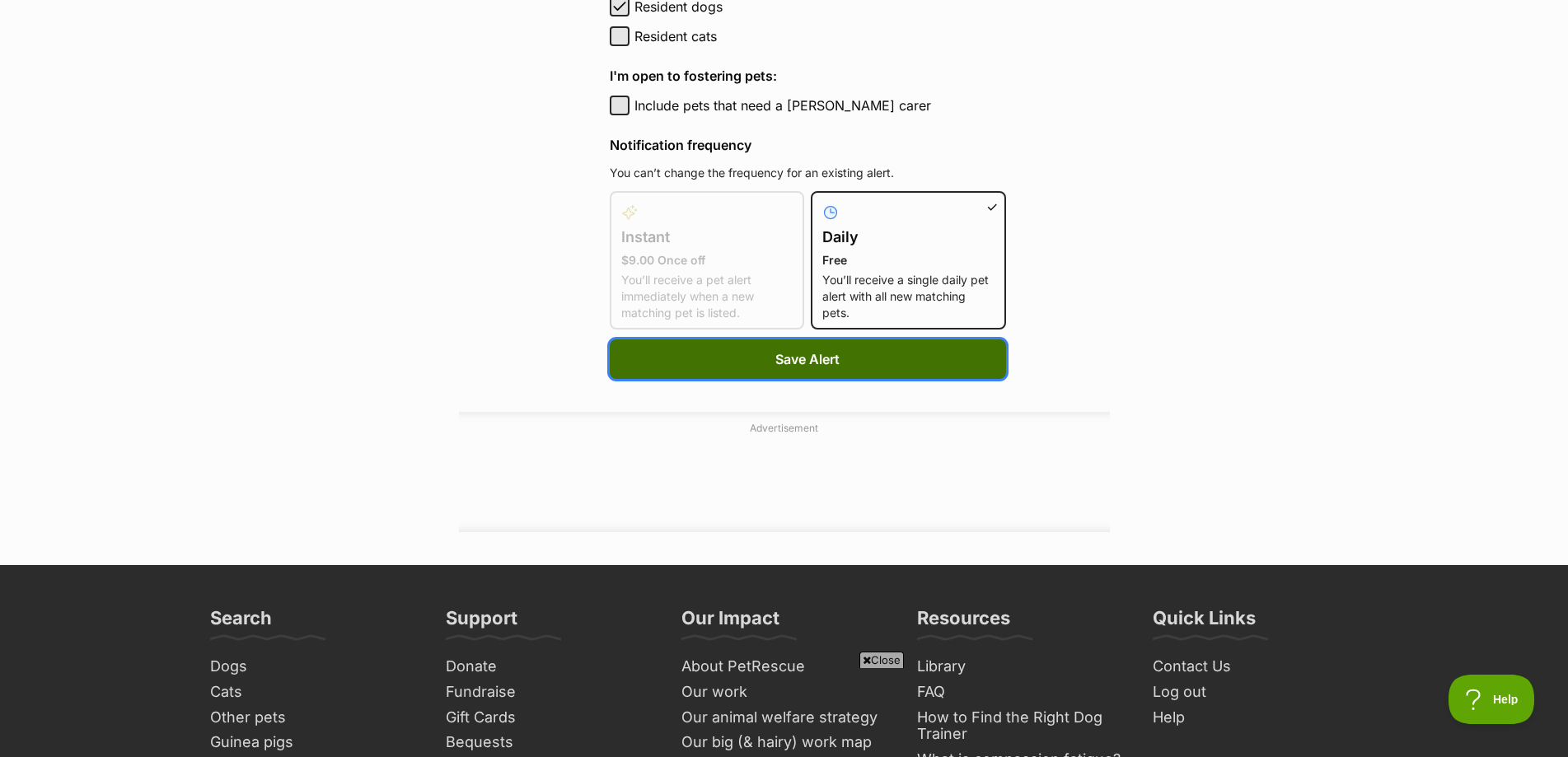
click at [769, 371] on button "Save Alert" at bounding box center [808, 359] width 396 height 39
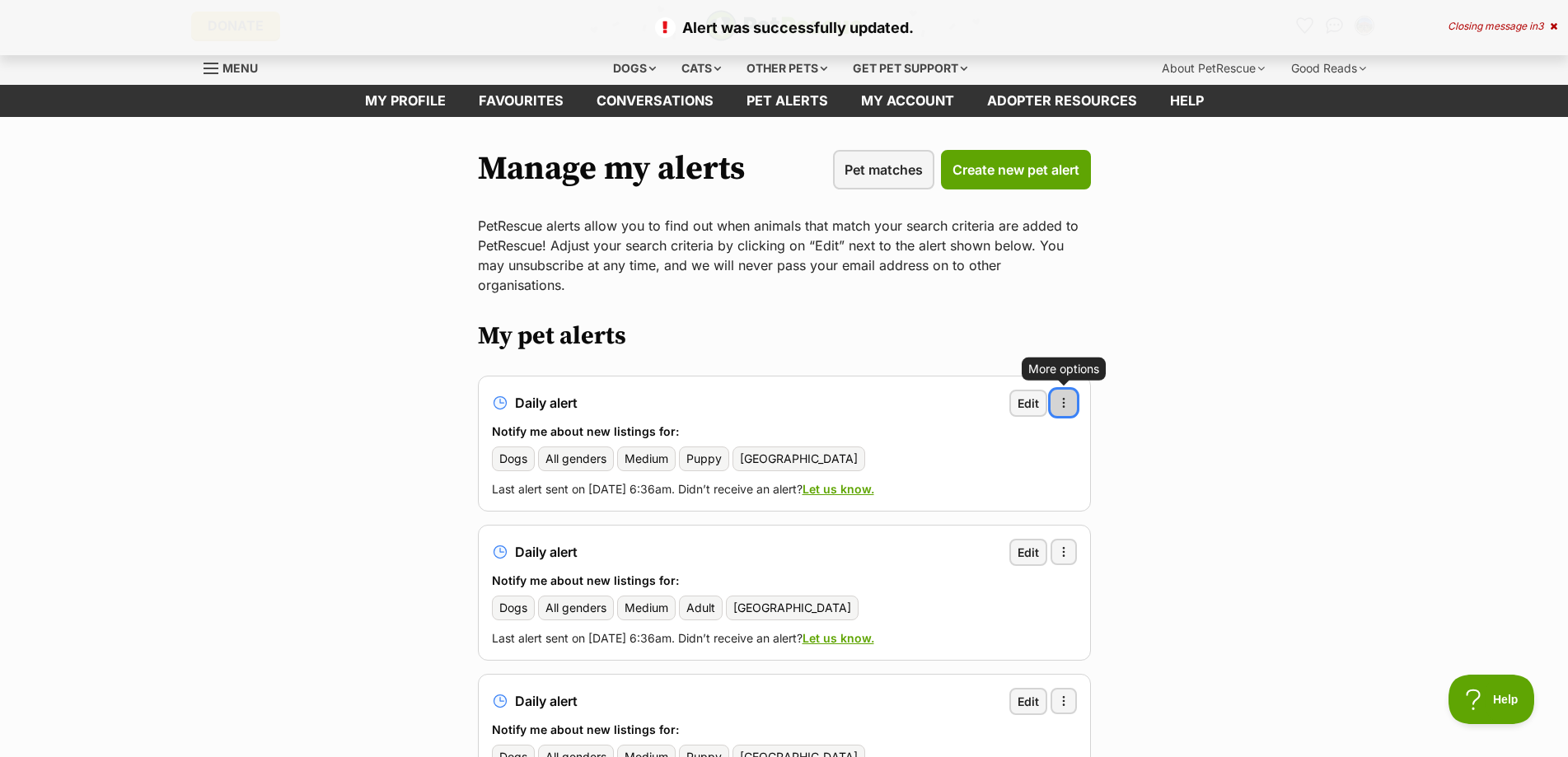
click at [1063, 389] on button "More options" at bounding box center [1064, 402] width 26 height 26
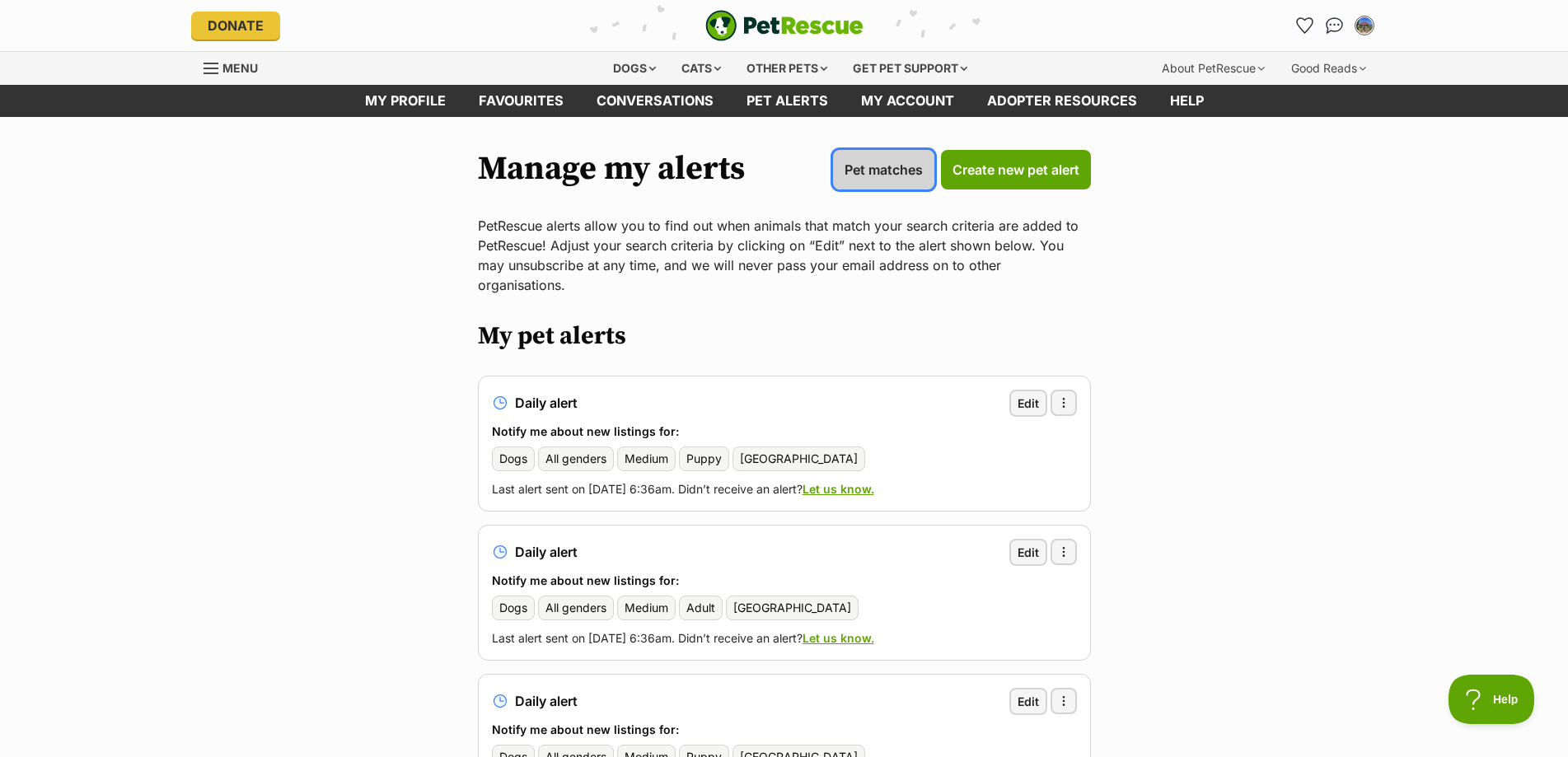
click at [869, 181] on link "Pet matches" at bounding box center [883, 170] width 102 height 39
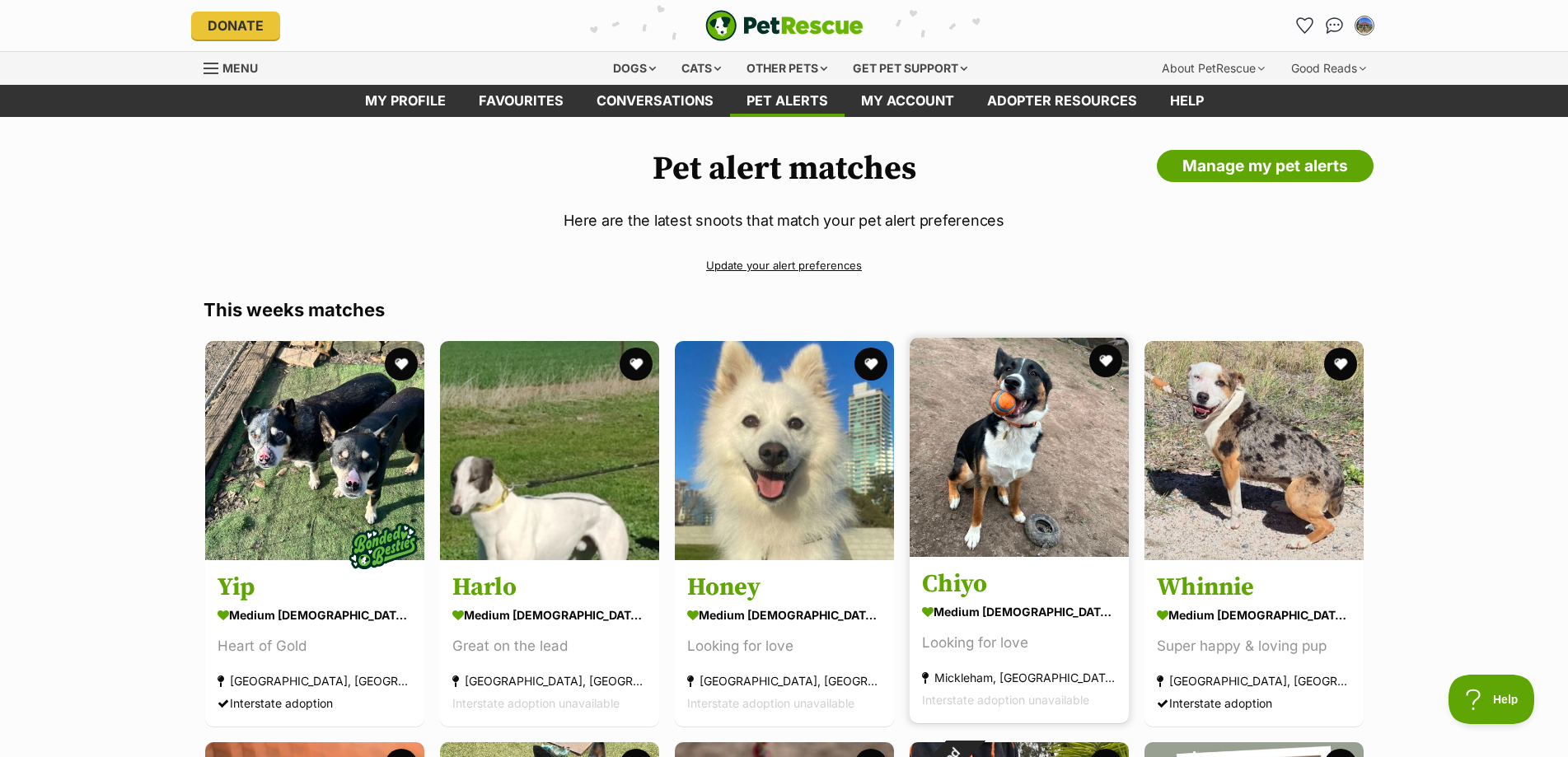
click at [1024, 452] on img at bounding box center [1019, 447] width 219 height 219
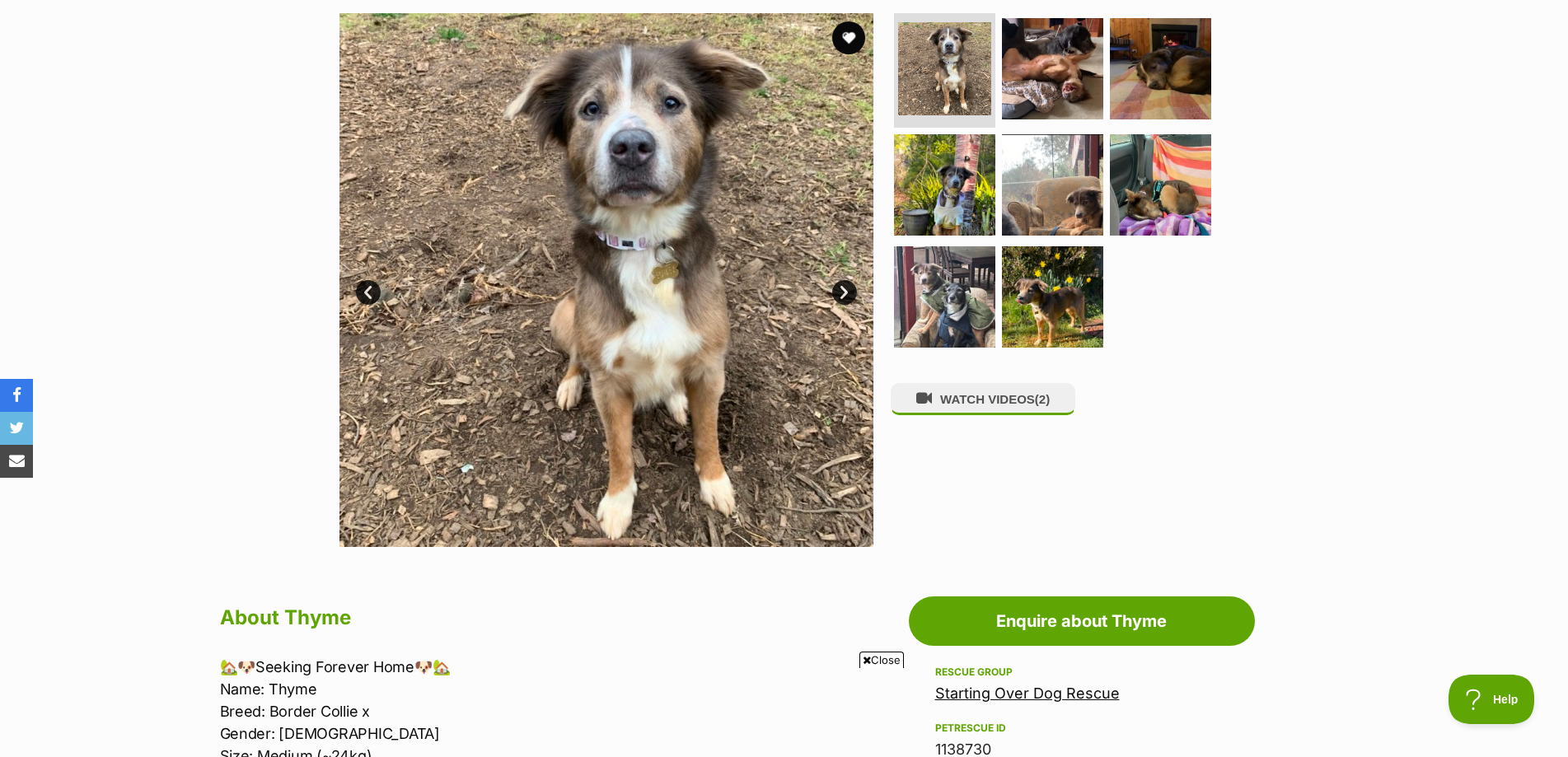
click at [845, 292] on link "Next" at bounding box center [844, 292] width 24 height 24
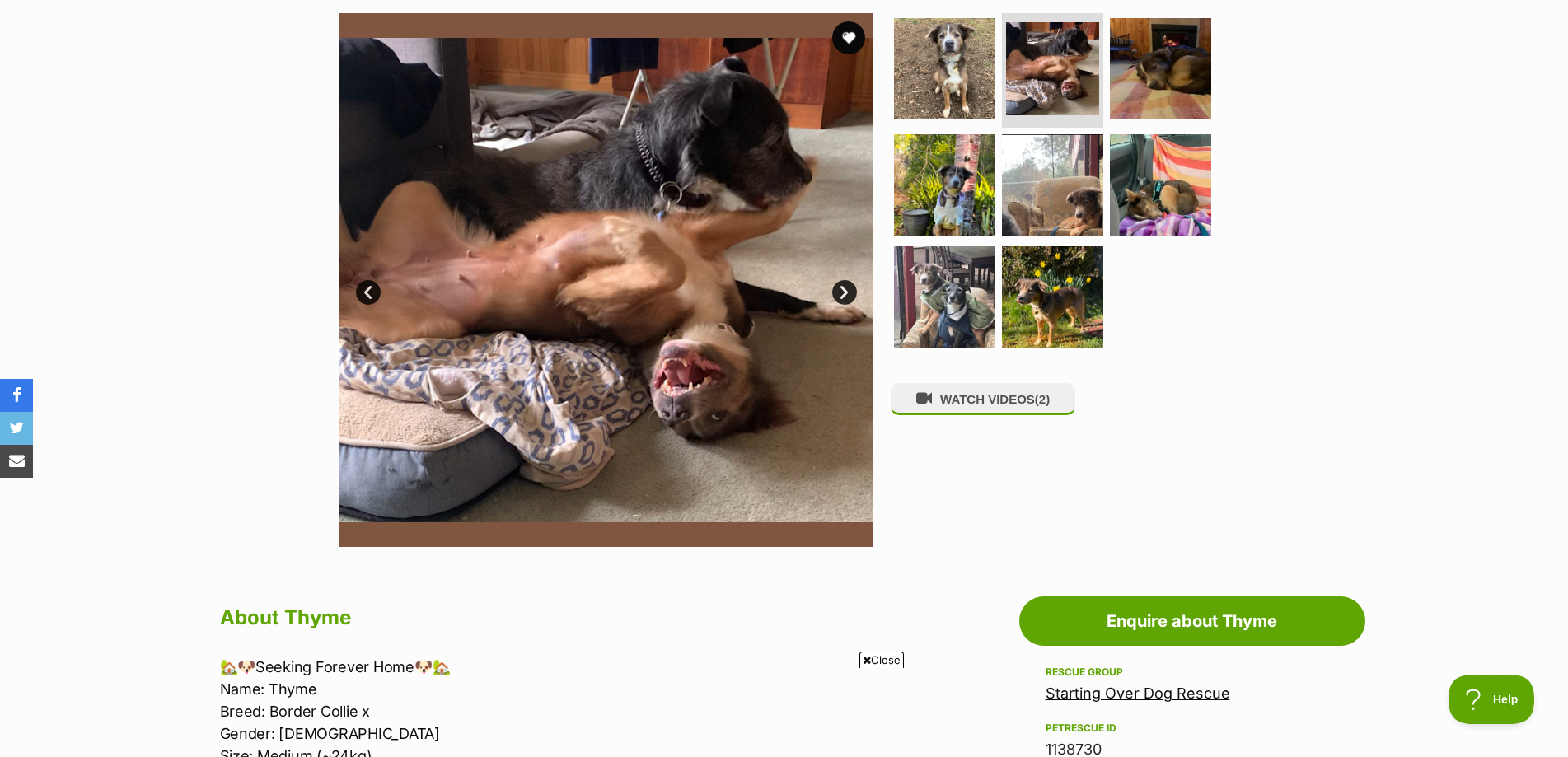
click at [845, 292] on link "Next" at bounding box center [844, 292] width 24 height 24
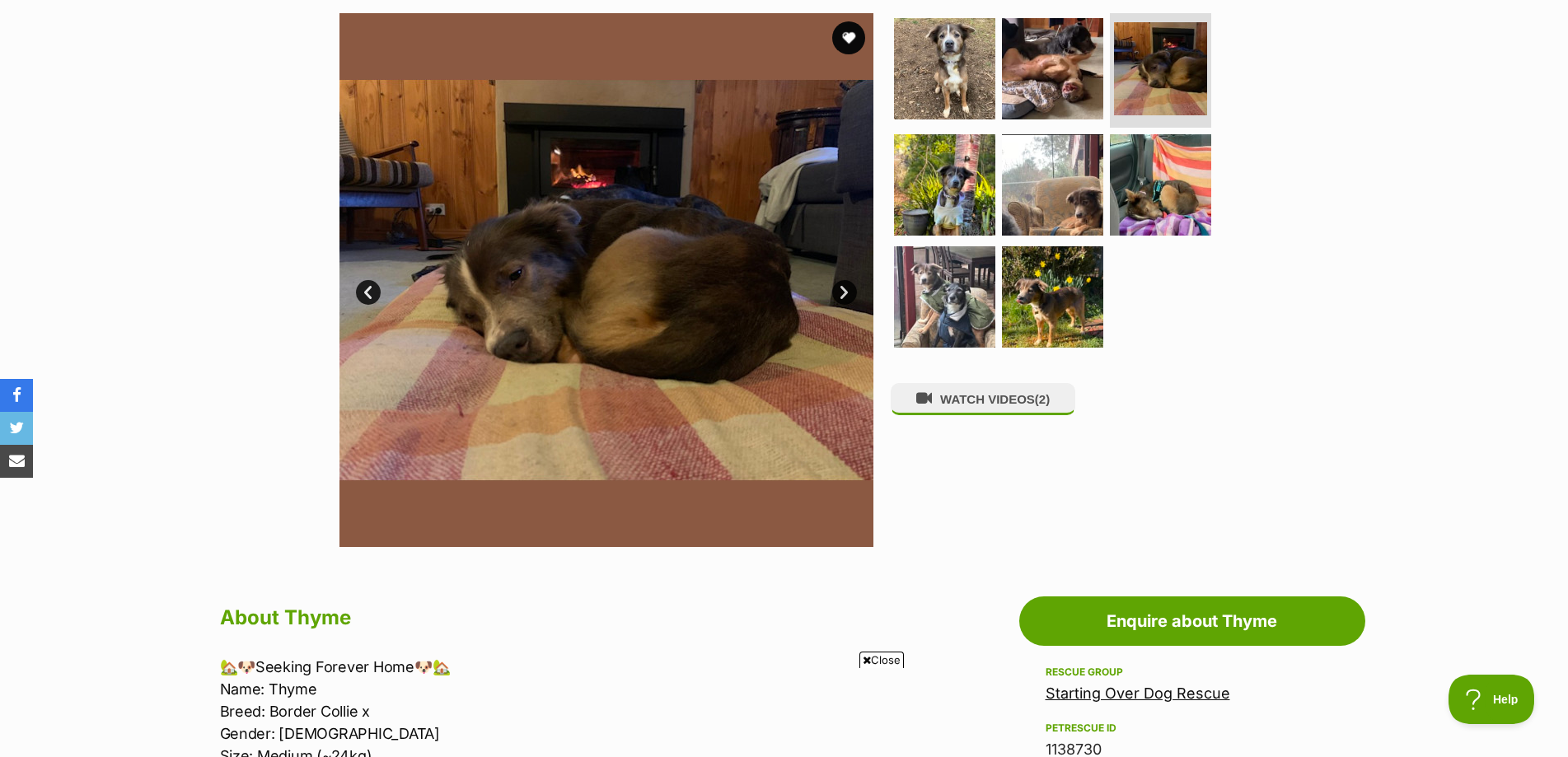
click at [845, 292] on link "Next" at bounding box center [844, 292] width 24 height 24
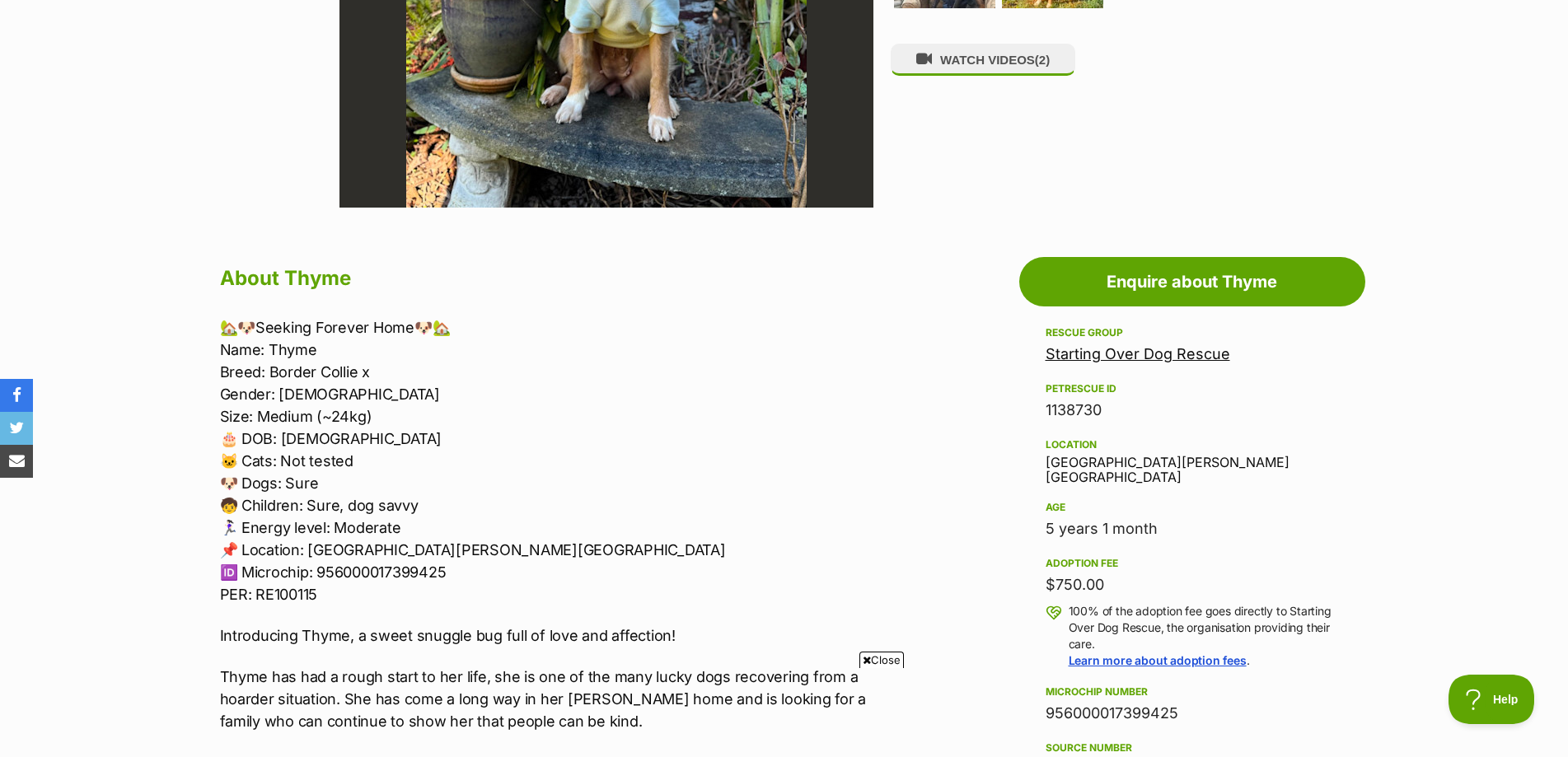
scroll to position [659, 0]
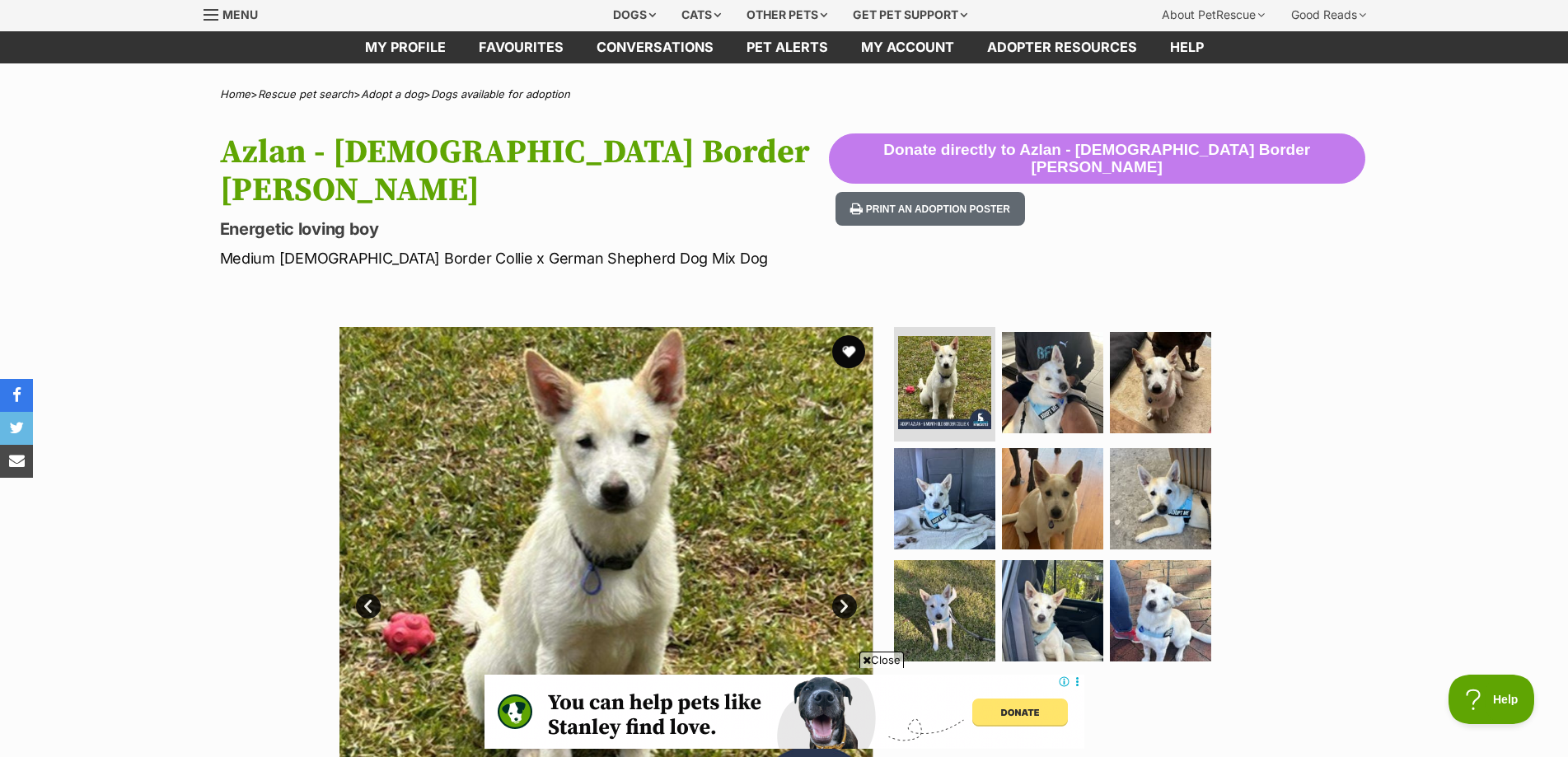
scroll to position [247, 0]
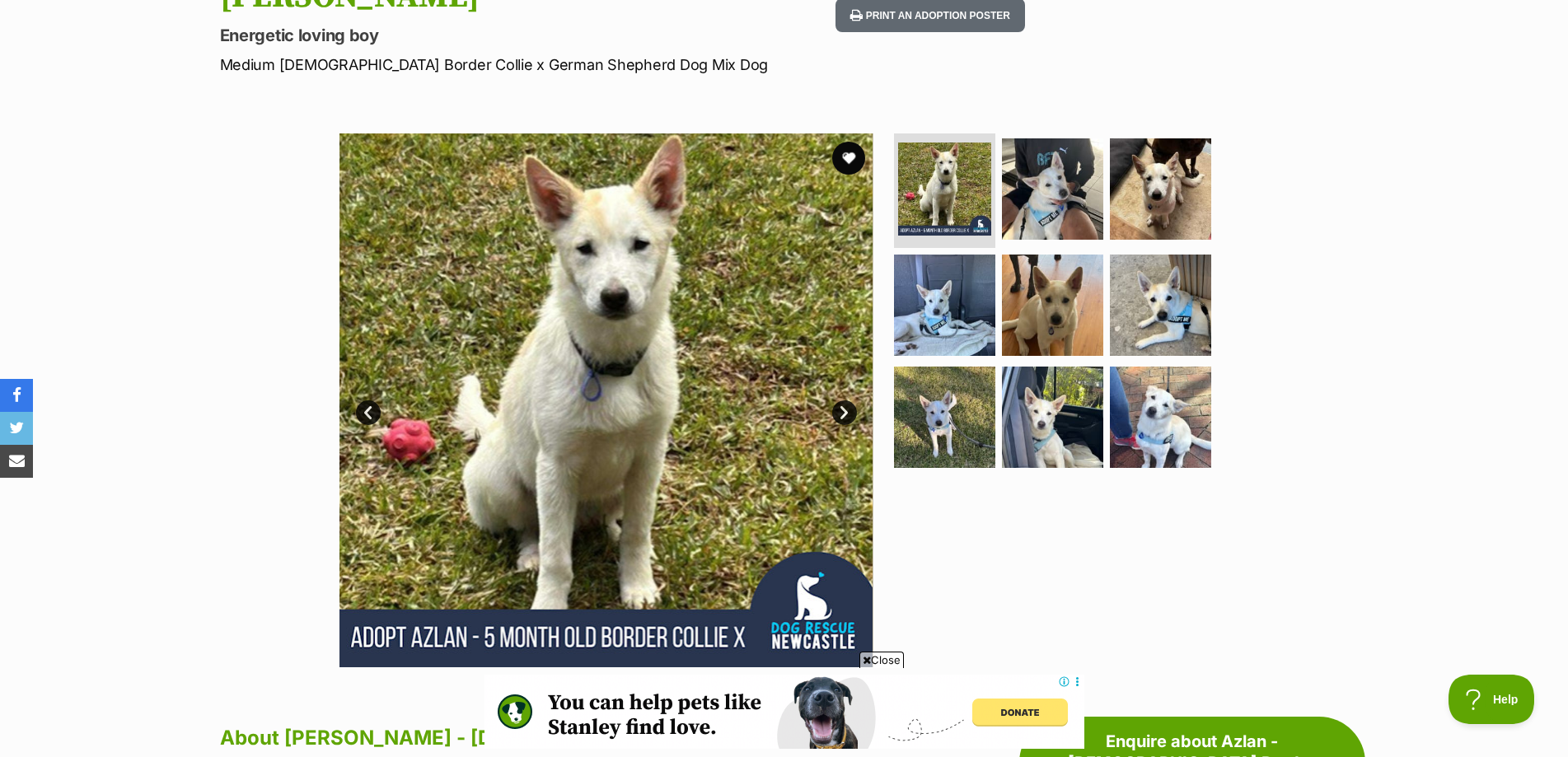
click at [847, 408] on link "Next" at bounding box center [844, 413] width 24 height 24
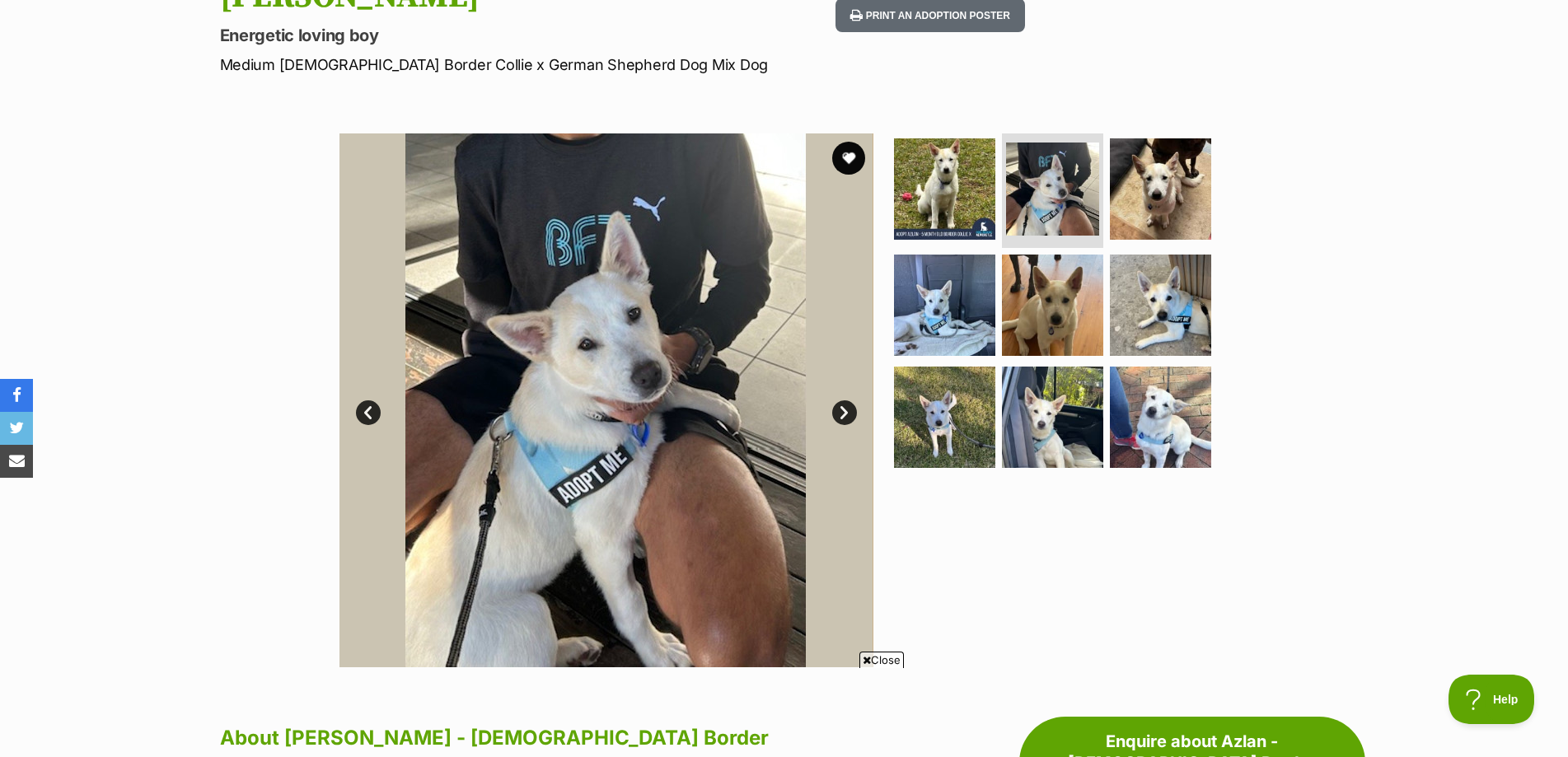
click at [847, 408] on link "Next" at bounding box center [844, 413] width 24 height 24
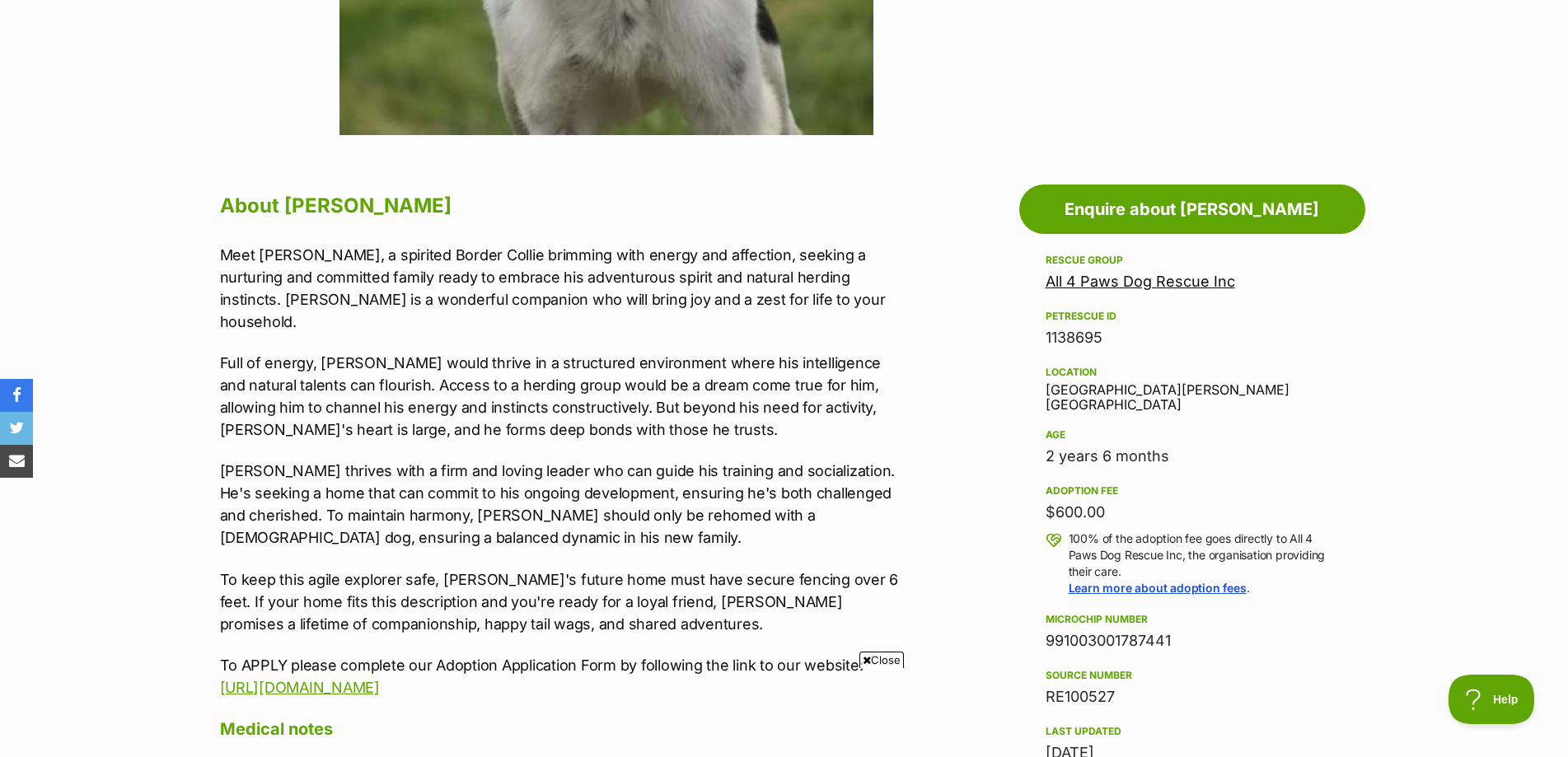
scroll to position [329, 0]
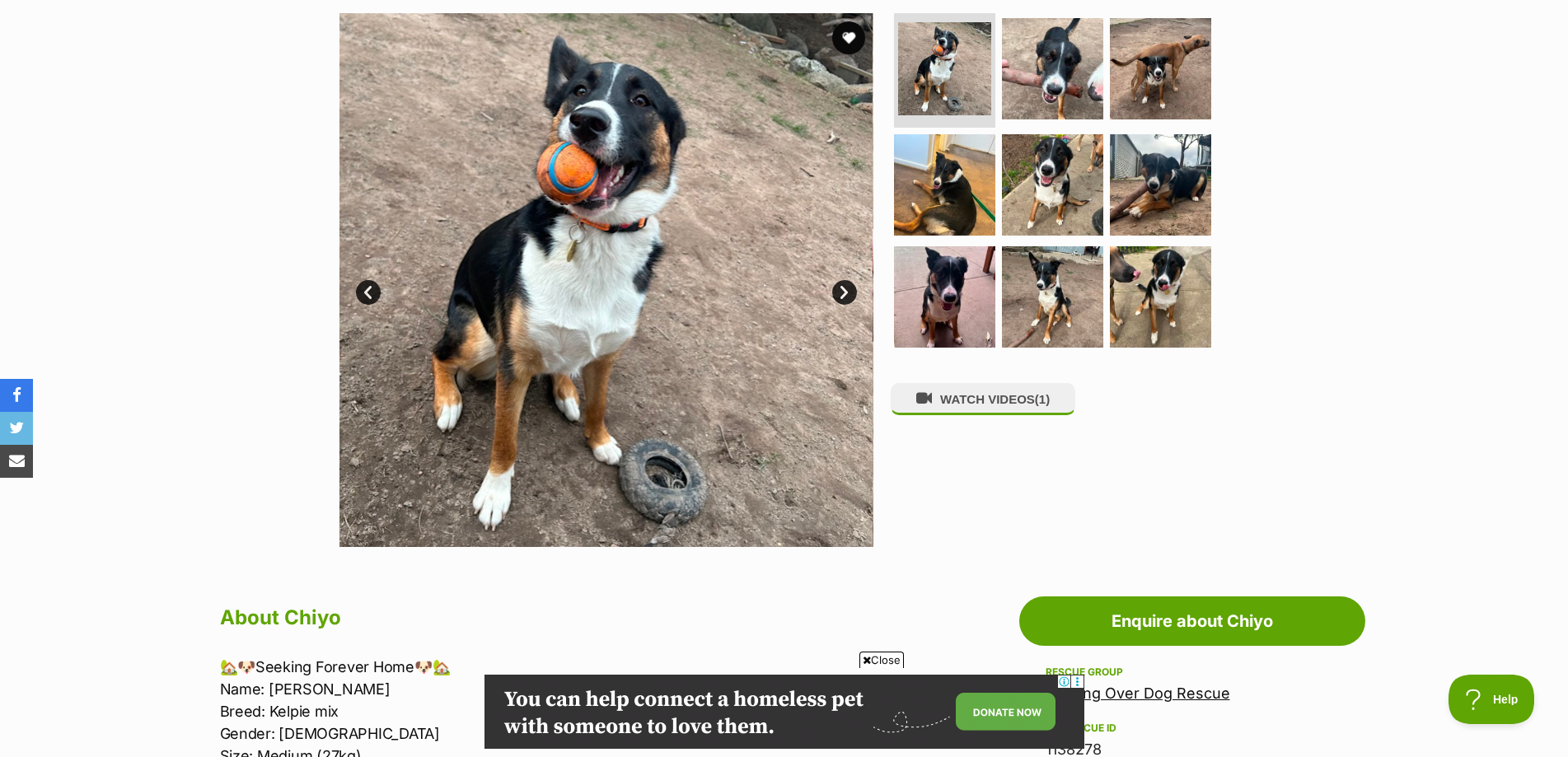
click at [835, 298] on link "Next" at bounding box center [844, 292] width 24 height 24
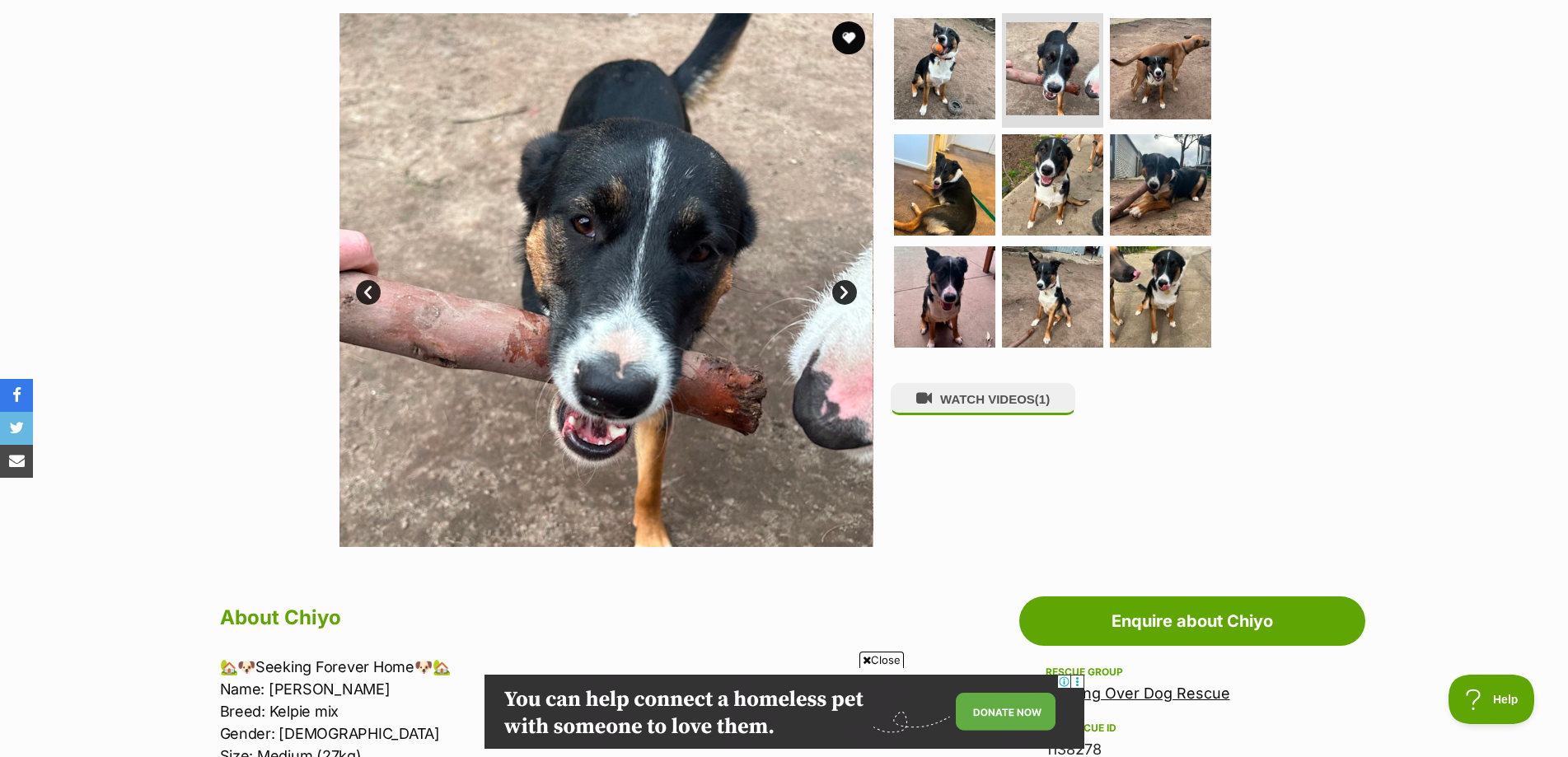
click at [835, 298] on link "Next" at bounding box center [844, 292] width 24 height 24
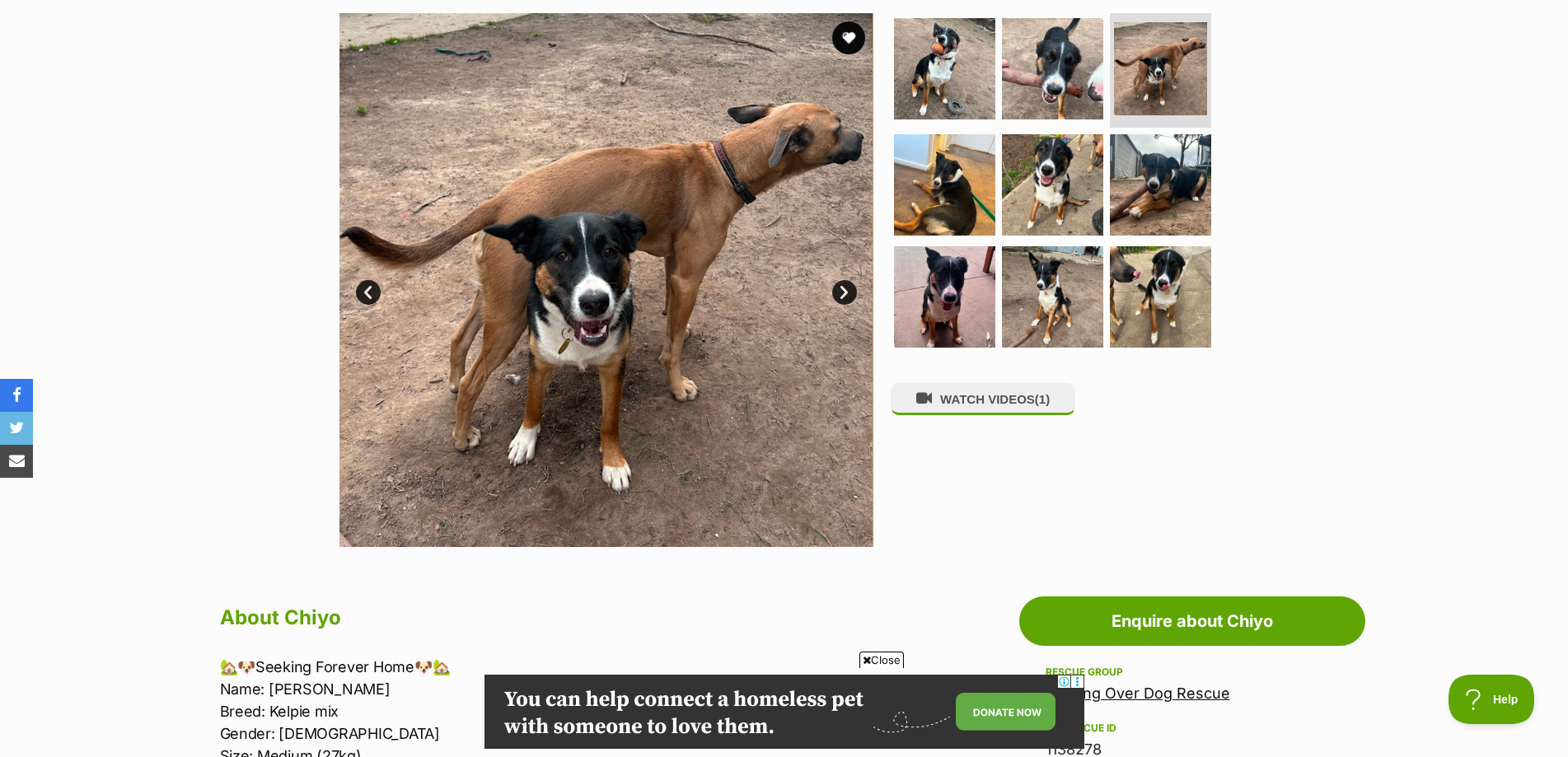
click at [835, 298] on link "Next" at bounding box center [844, 292] width 24 height 24
